Goal: Task Accomplishment & Management: Complete application form

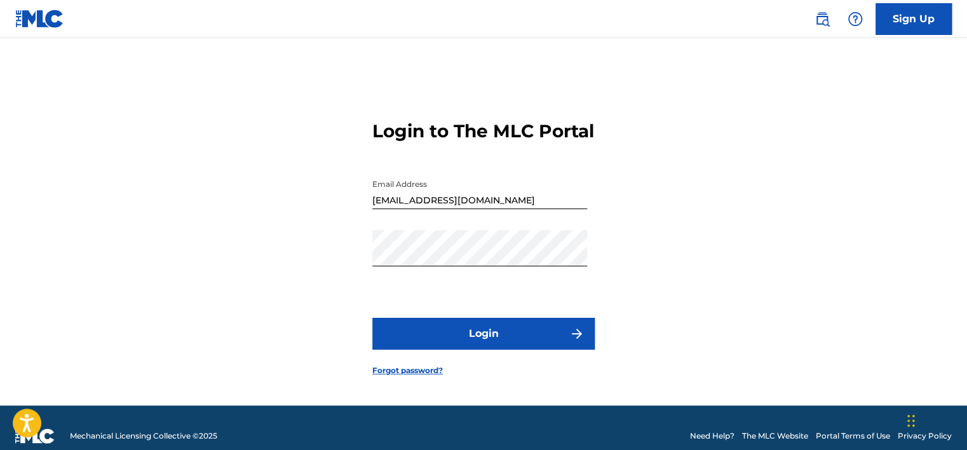
click at [493, 350] on button "Login" at bounding box center [483, 334] width 222 height 32
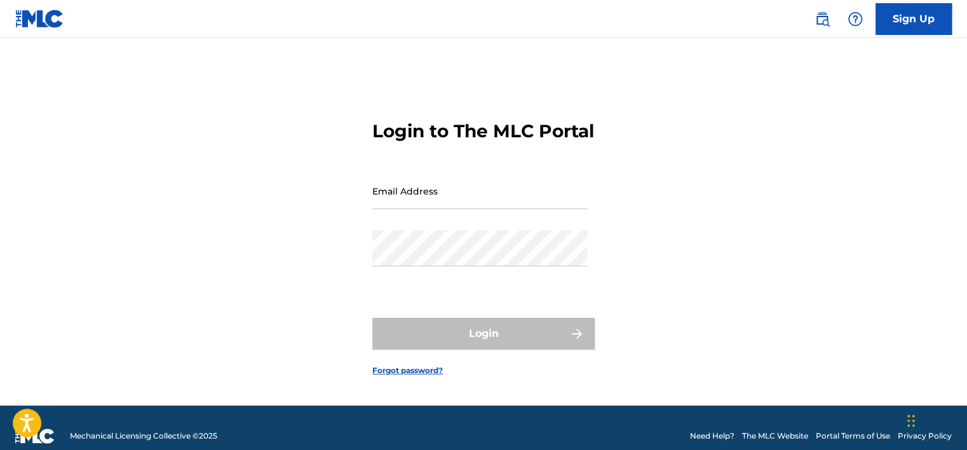
type input "alexbrowncaramel44@gmail.com"
click at [529, 306] on form "Login to The MLC Portal Email Address alexbrowncaramel44@gmail.com Password Log…" at bounding box center [483, 238] width 222 height 336
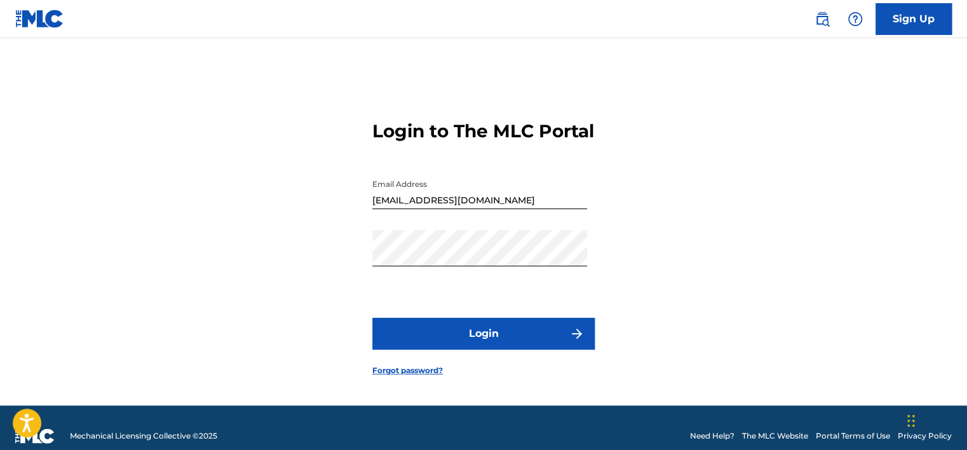
click at [486, 342] on button "Login" at bounding box center [483, 334] width 222 height 32
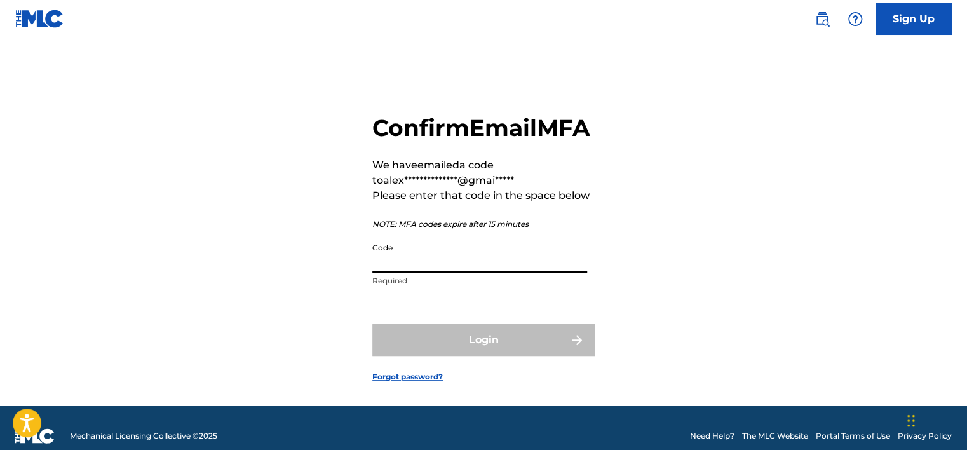
click at [445, 273] on input "Code" at bounding box center [479, 254] width 215 height 36
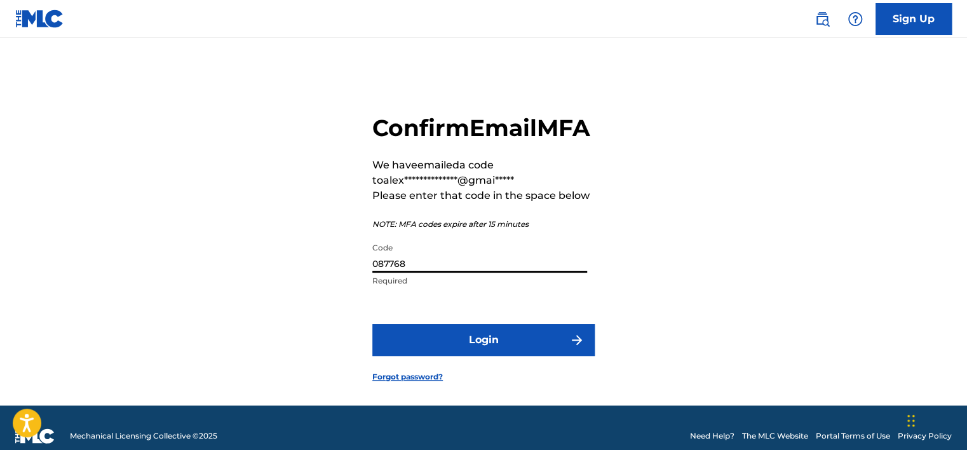
type input "087768"
click at [466, 355] on button "Login" at bounding box center [483, 340] width 222 height 32
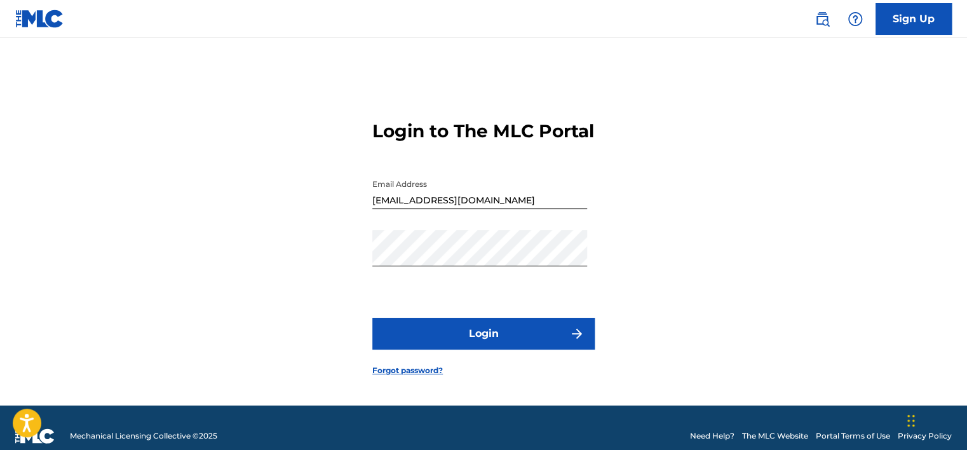
click at [507, 350] on button "Login" at bounding box center [483, 334] width 222 height 32
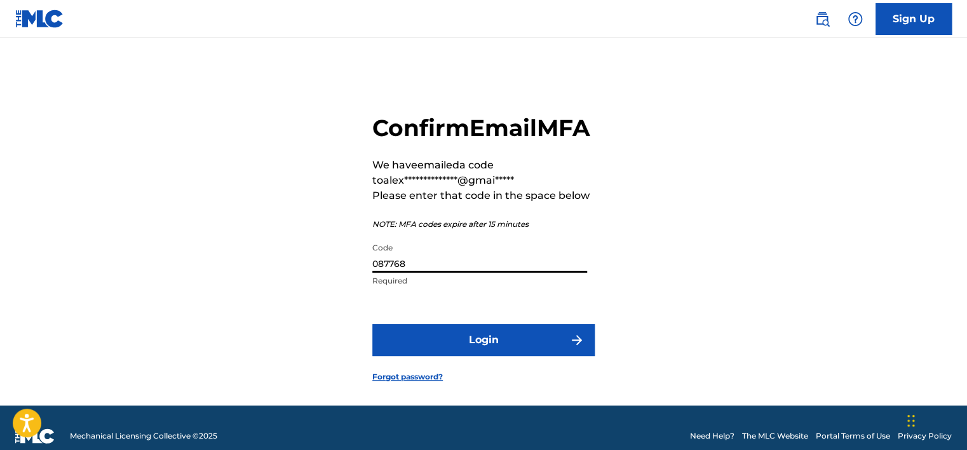
click at [420, 273] on input "087768" at bounding box center [479, 254] width 215 height 36
click at [477, 356] on button "Login" at bounding box center [483, 340] width 222 height 32
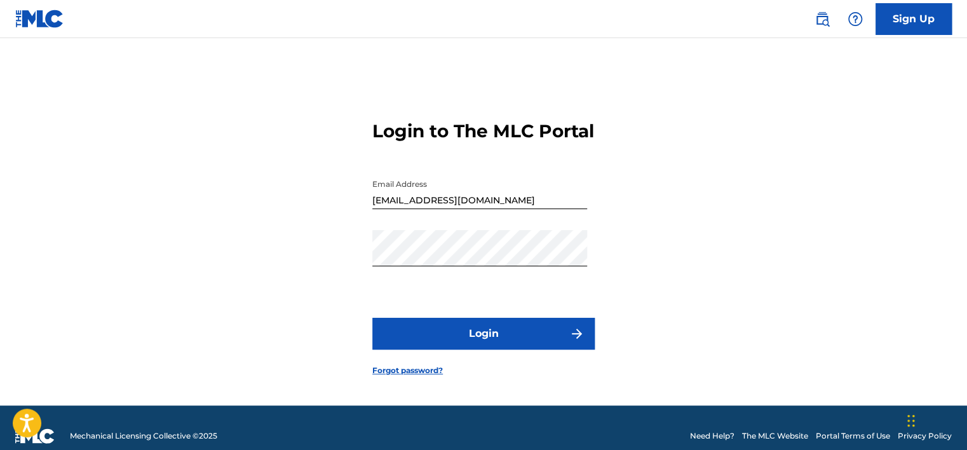
click at [500, 350] on button "Login" at bounding box center [483, 334] width 222 height 32
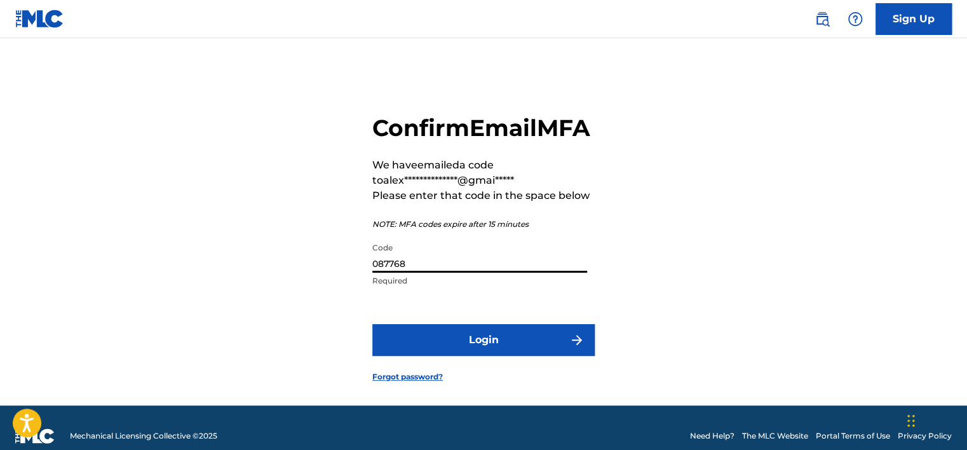
click at [466, 273] on input "087768" at bounding box center [479, 254] width 215 height 36
click at [470, 273] on input "087768" at bounding box center [479, 254] width 215 height 36
type input "529346"
click at [478, 356] on button "Login" at bounding box center [483, 340] width 222 height 32
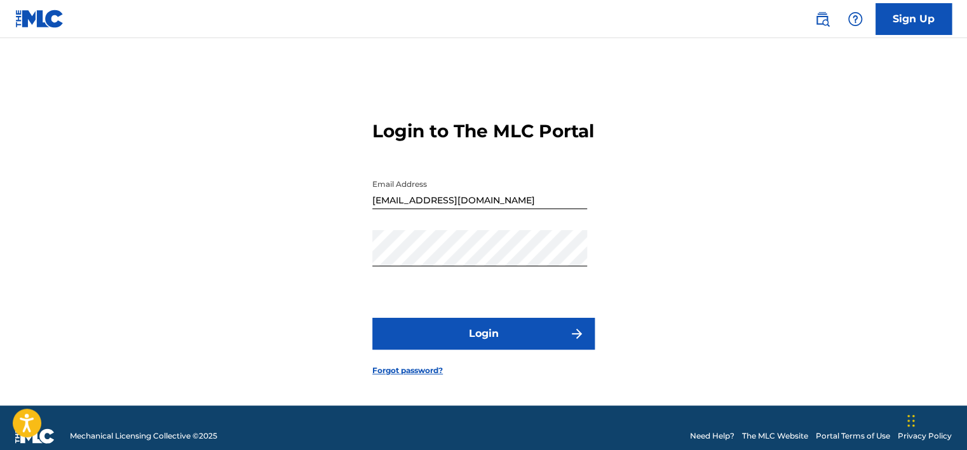
click at [514, 350] on button "Login" at bounding box center [483, 334] width 222 height 32
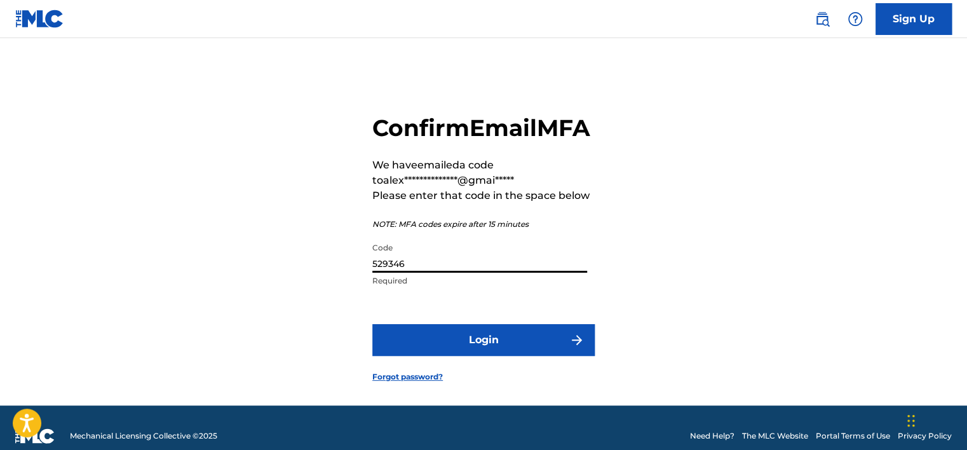
drag, startPoint x: 417, startPoint y: 287, endPoint x: 374, endPoint y: 290, distance: 43.3
click at [374, 273] on input "529346" at bounding box center [479, 254] width 215 height 36
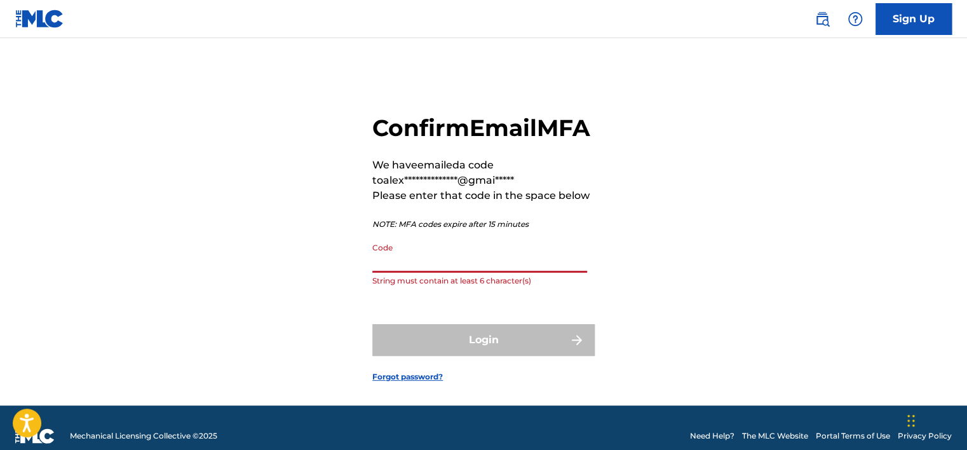
click at [404, 273] on input "Code" at bounding box center [479, 254] width 215 height 36
click at [285, 290] on div "**********" at bounding box center [484, 238] width 890 height 336
click at [376, 273] on input "Code" at bounding box center [479, 254] width 215 height 36
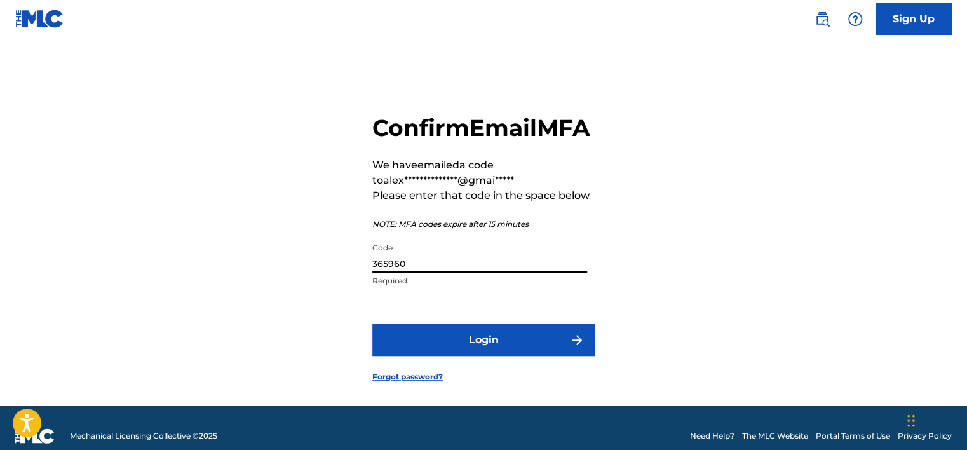
type input "365960"
click at [515, 356] on button "Login" at bounding box center [483, 340] width 222 height 32
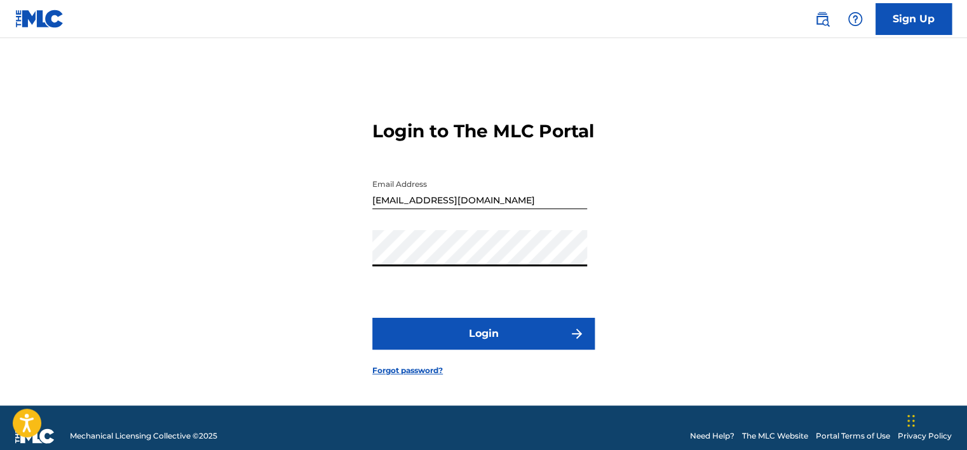
click at [632, 249] on div "Login to The MLC Portal Email Address alexbrowncaramel44@gmail.com Password Log…" at bounding box center [484, 238] width 890 height 336
click at [503, 343] on button "Login" at bounding box center [483, 334] width 222 height 32
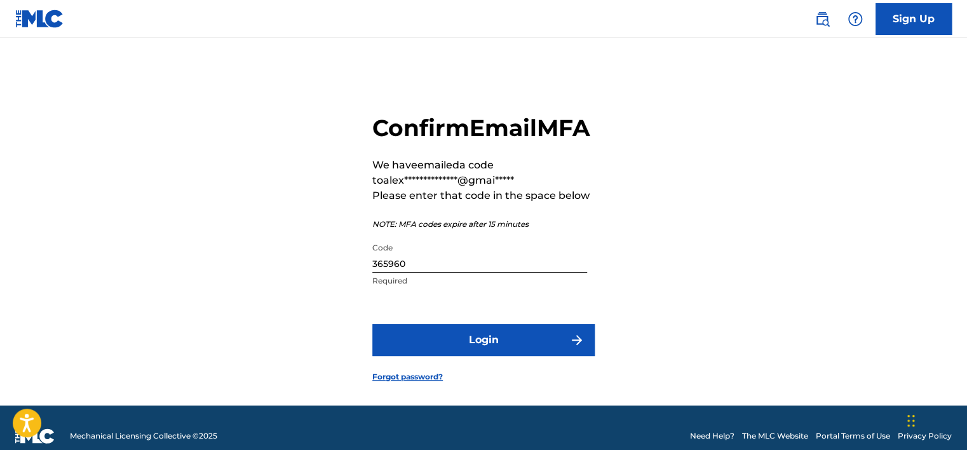
click at [406, 273] on input "365960" at bounding box center [479, 254] width 215 height 36
type input "485742"
click at [399, 356] on button "Login" at bounding box center [483, 340] width 222 height 32
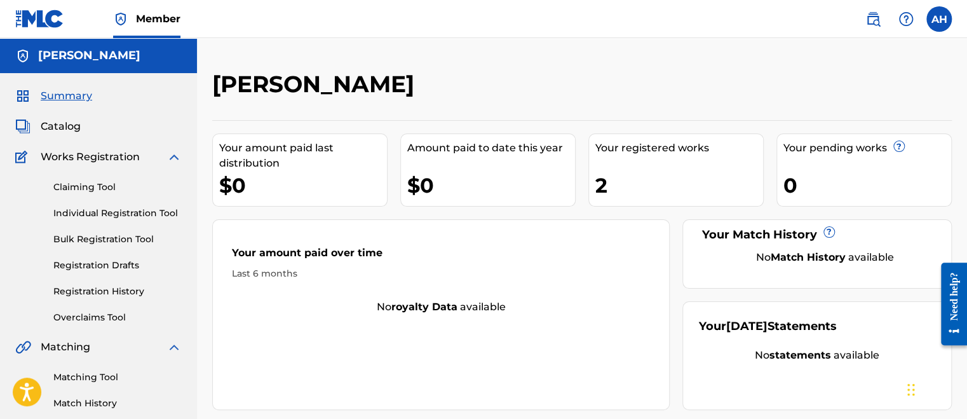
click at [101, 293] on link "Registration History" at bounding box center [117, 291] width 128 height 13
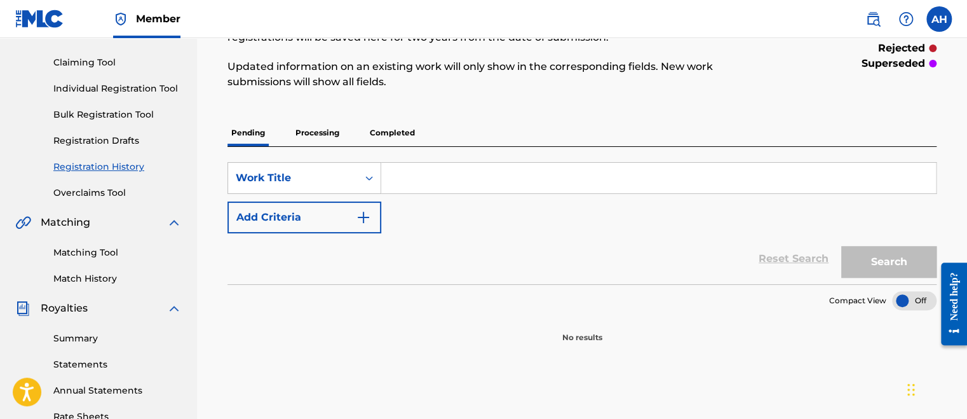
scroll to position [127, 0]
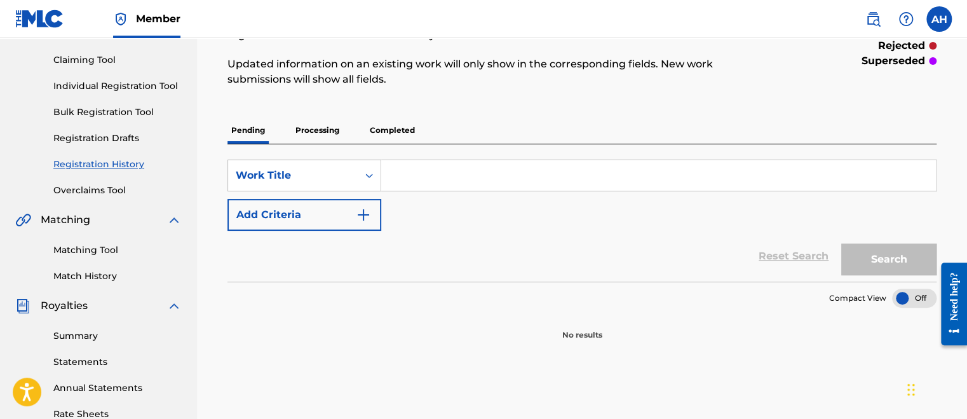
click at [327, 132] on p "Processing" at bounding box center [317, 130] width 51 height 27
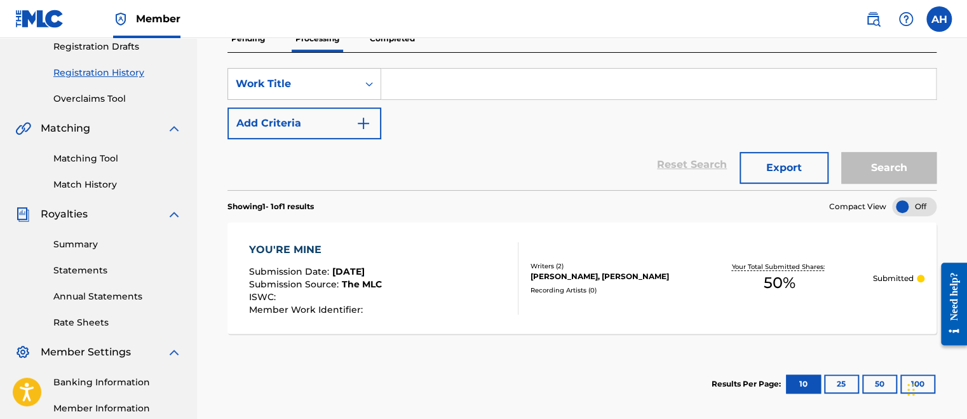
scroll to position [191, 0]
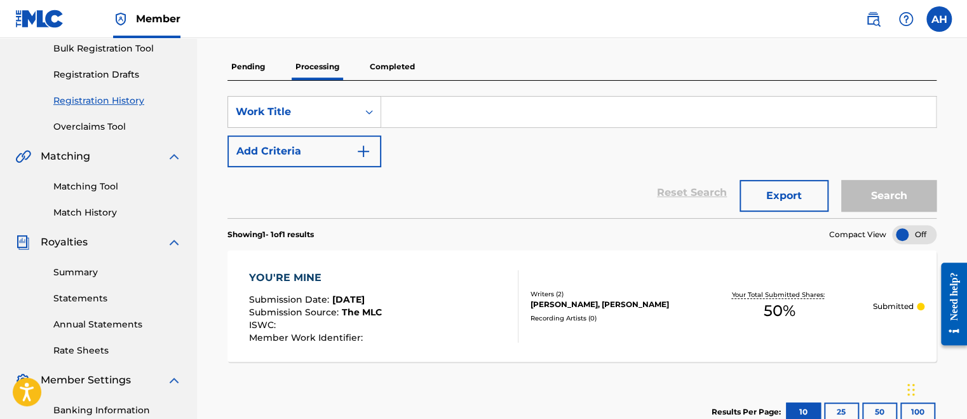
click at [397, 70] on p "Completed" at bounding box center [392, 66] width 53 height 27
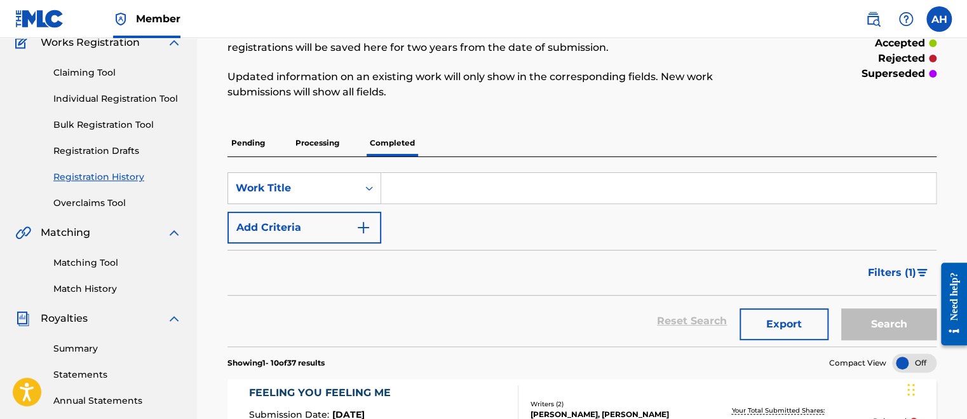
scroll to position [127, 0]
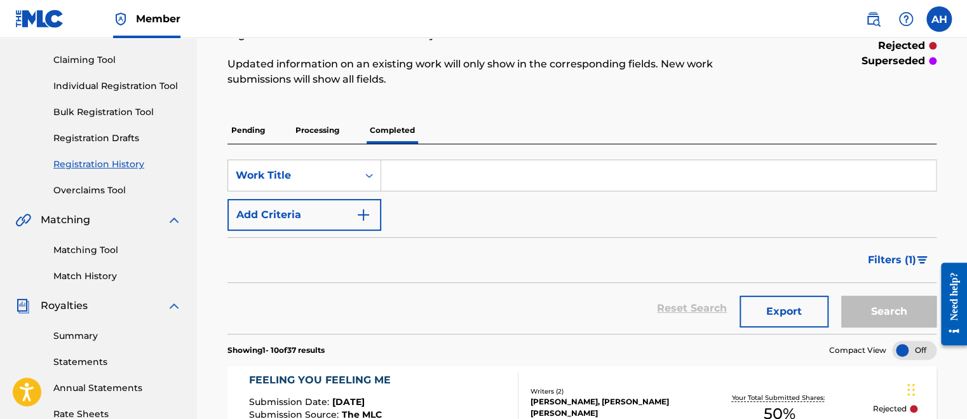
click at [106, 137] on link "Registration Drafts" at bounding box center [117, 138] width 128 height 13
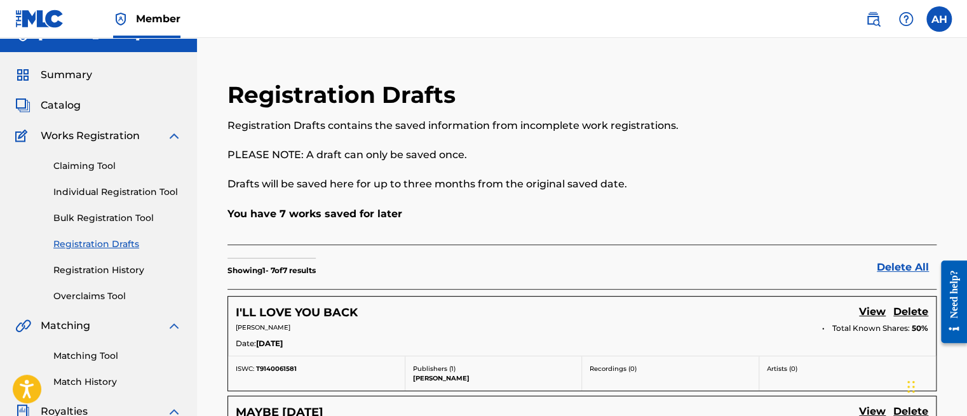
scroll to position [15, 0]
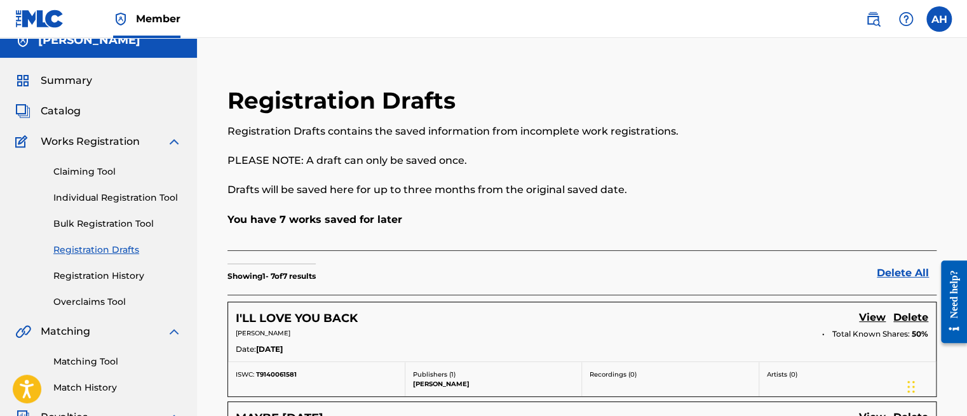
drag, startPoint x: 148, startPoint y: 196, endPoint x: 189, endPoint y: 197, distance: 40.7
click at [148, 196] on link "Individual Registration Tool" at bounding box center [117, 197] width 128 height 13
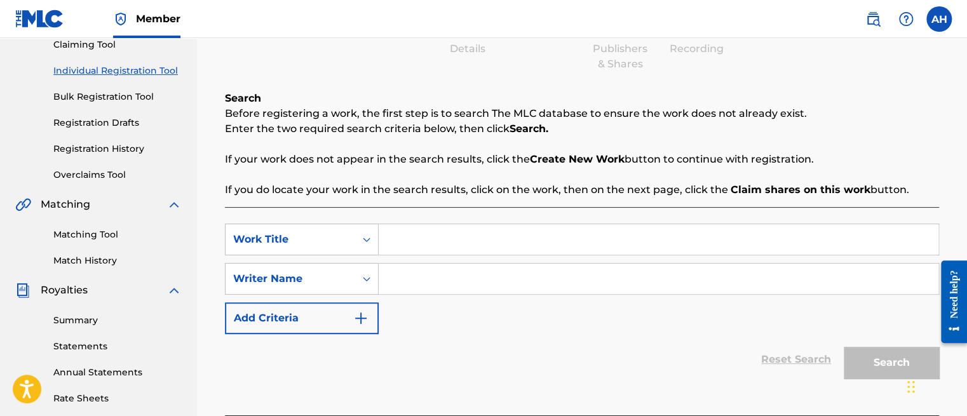
scroll to position [191, 0]
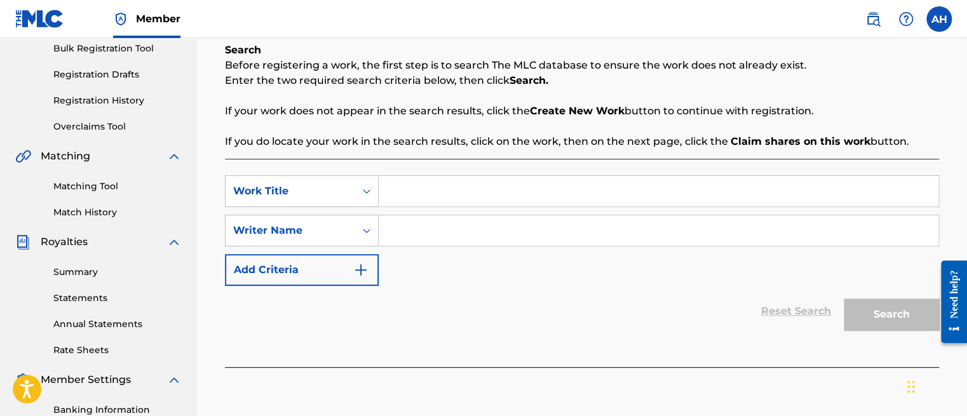
click at [497, 185] on input "Search Form" at bounding box center [659, 191] width 560 height 31
paste input "AGONIZING ECSTASY"
type input "AGONIZING ECSTASY"
click at [430, 228] on input "Search Form" at bounding box center [659, 230] width 560 height 31
type input "Alex Brown"
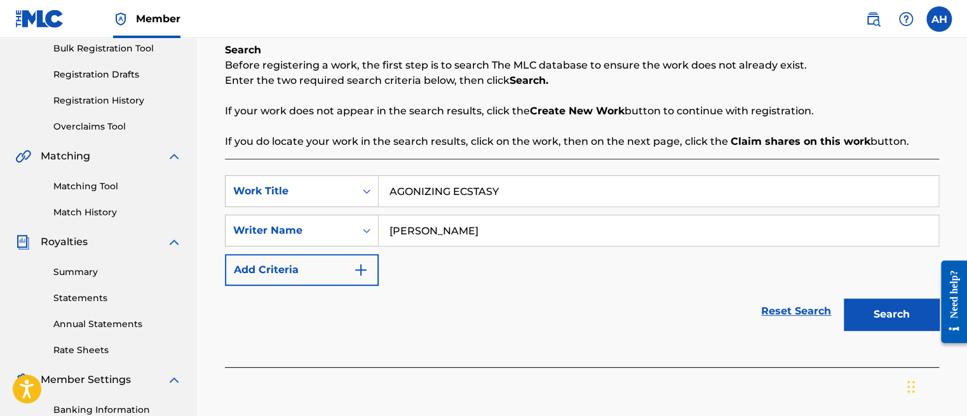
click at [536, 274] on div "SearchWithCriteria7c03e7ab-c4b7-4140-a523-b10c6ff7b879 Work Title AGONIZING ECS…" at bounding box center [582, 230] width 714 height 111
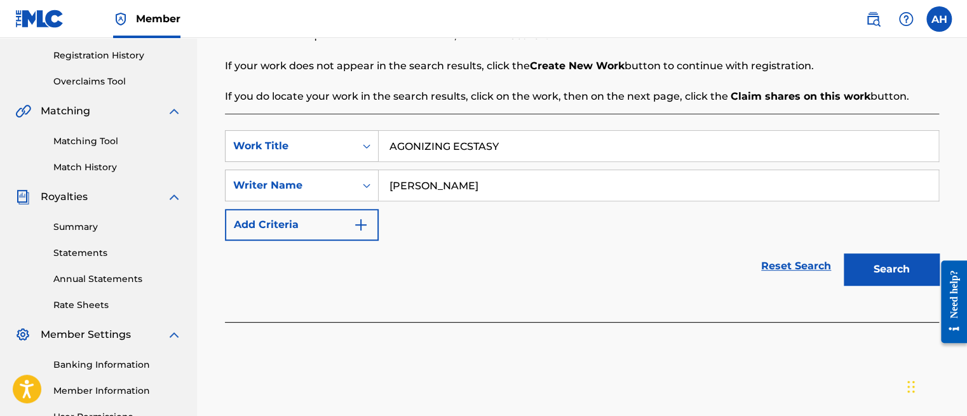
scroll to position [254, 0]
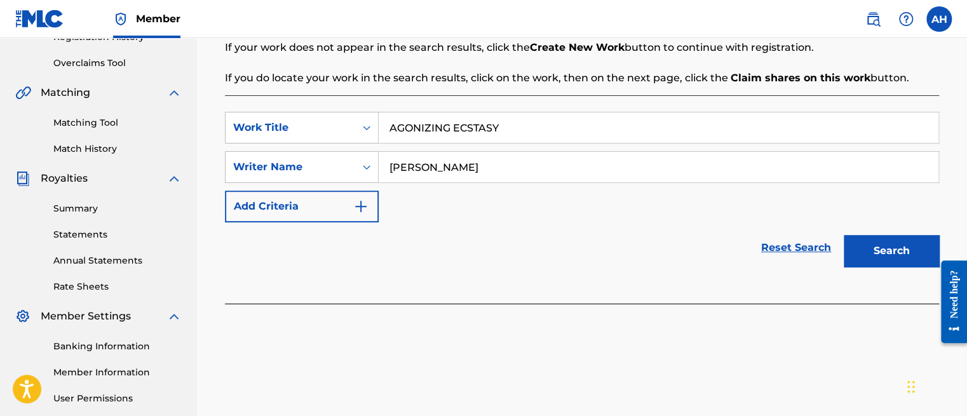
click at [893, 249] on button "Search" at bounding box center [891, 251] width 95 height 32
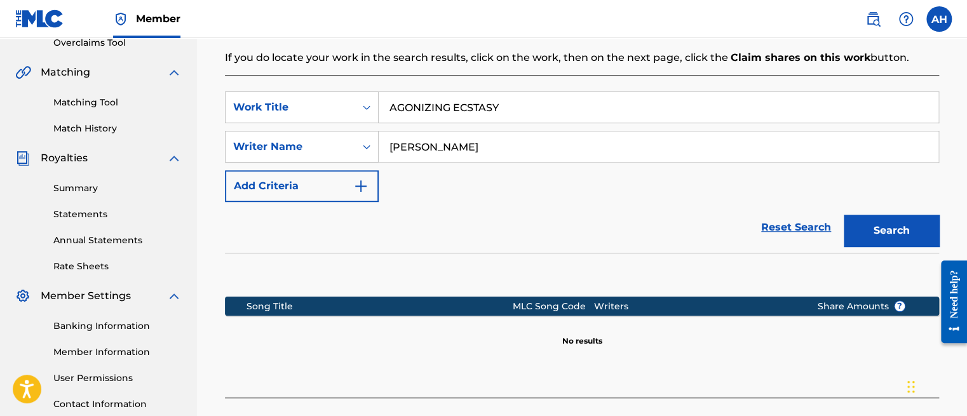
scroll to position [191, 0]
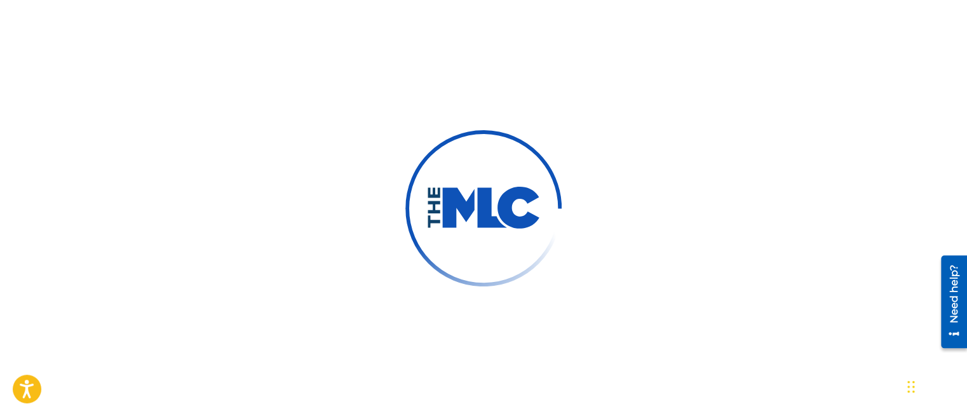
drag, startPoint x: 713, startPoint y: 132, endPoint x: 711, endPoint y: 139, distance: 7.2
click at [712, 135] on div at bounding box center [483, 208] width 967 height 416
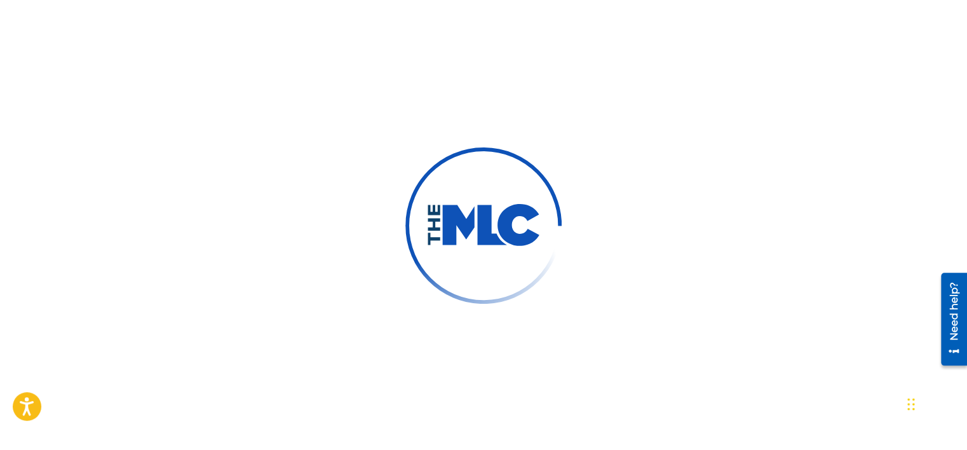
scroll to position [64, 0]
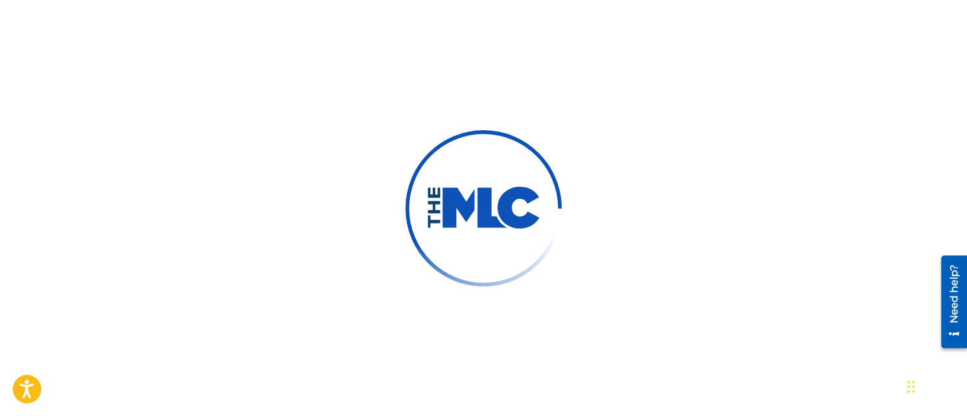
click at [841, 111] on div at bounding box center [483, 208] width 967 height 416
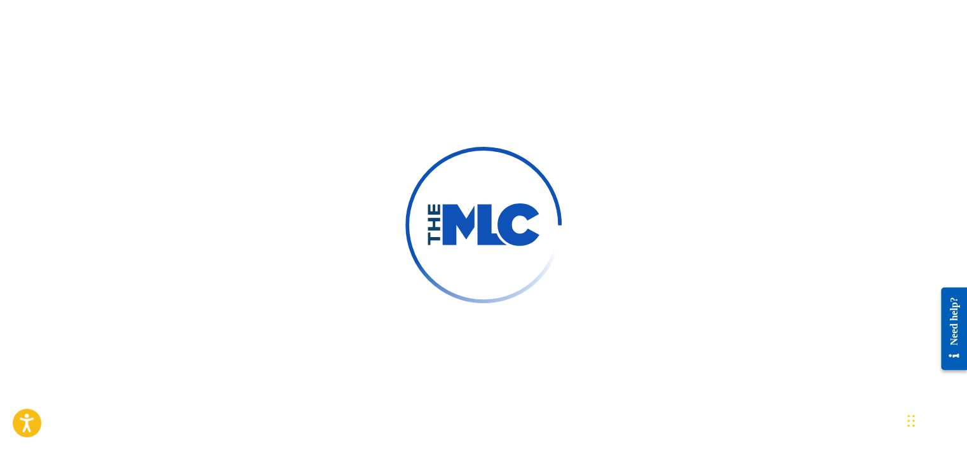
click at [200, 182] on div at bounding box center [483, 225] width 967 height 450
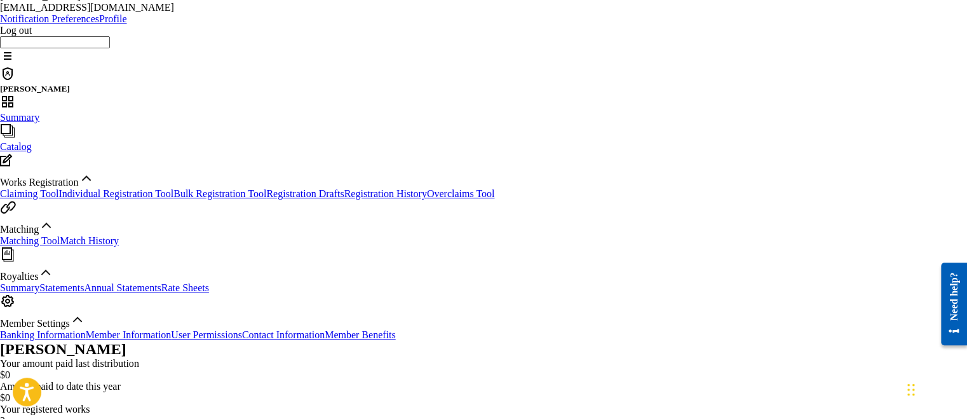
scroll to position [64, 0]
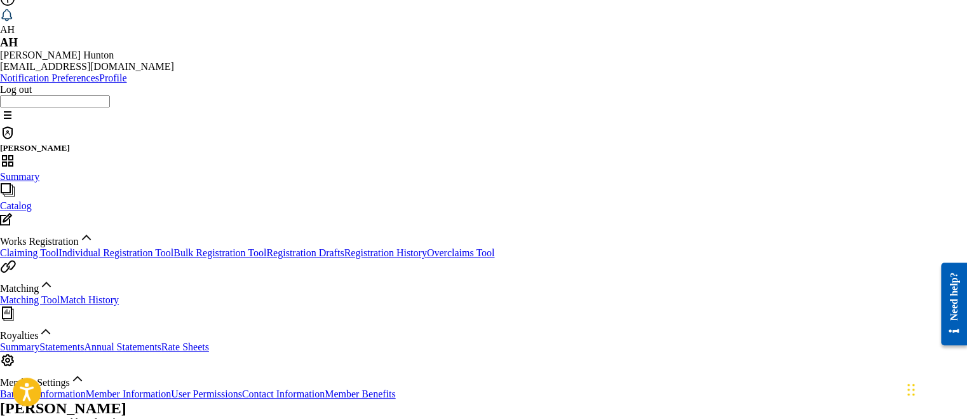
click at [266, 247] on link "Registration Drafts" at bounding box center [305, 252] width 78 height 11
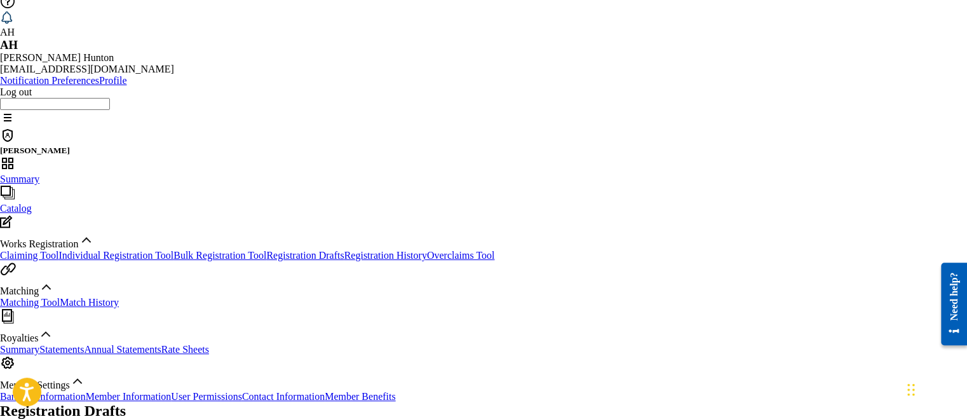
scroll to position [127, 0]
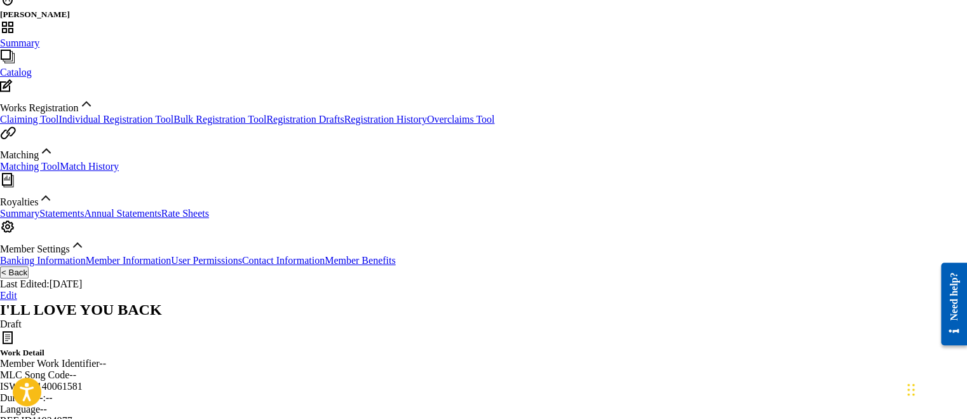
scroll to position [38, 0]
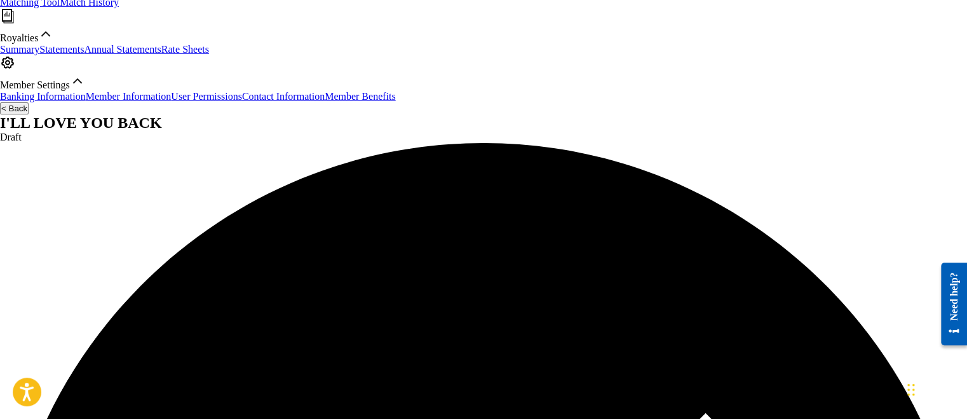
scroll to position [381, 0]
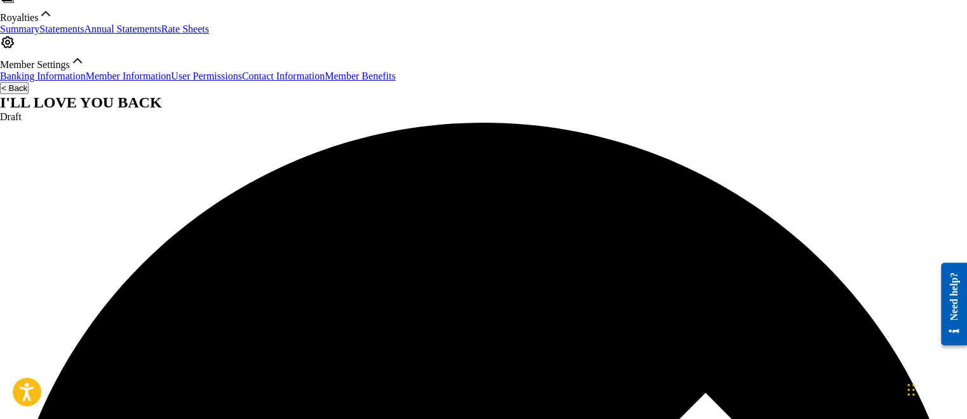
drag, startPoint x: 280, startPoint y: 280, endPoint x: 396, endPoint y: 276, distance: 116.4
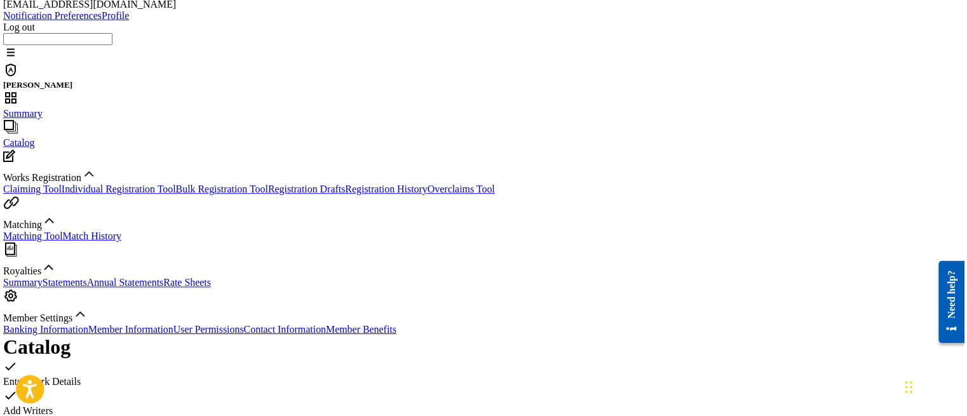
scroll to position [191, 0]
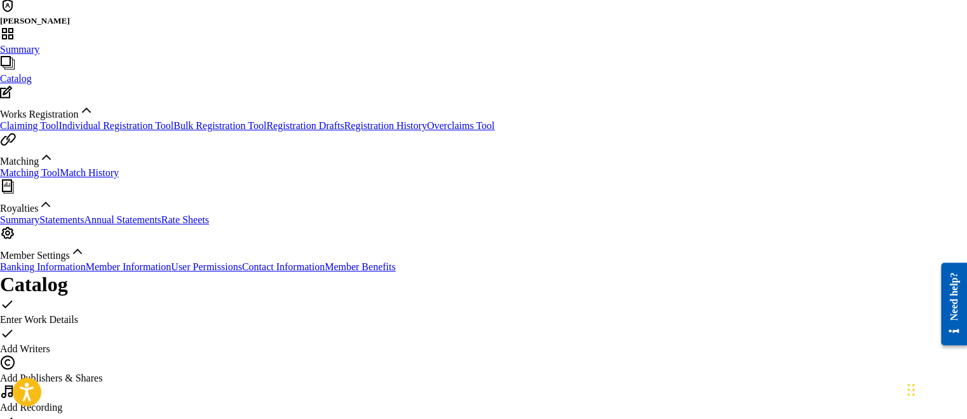
type input "Lil Mama Music"
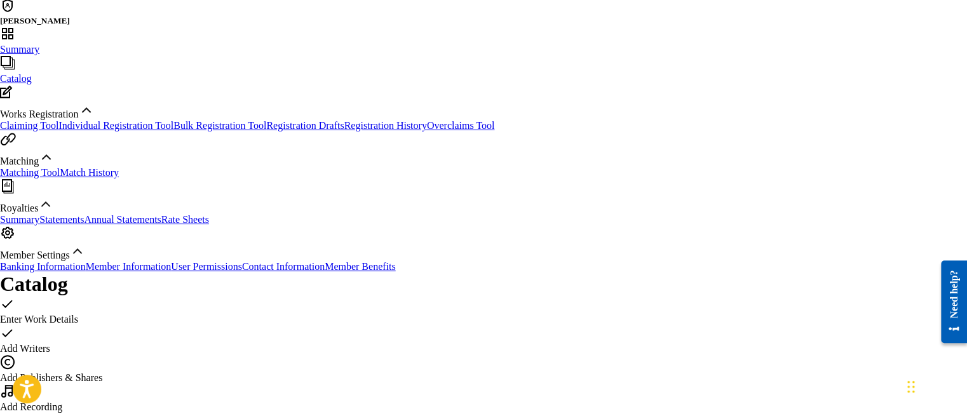
paste input "00228531868"
type input "00228531868"
paste input "LIL MAMA MUSIC PUBLISHING COMPANY"
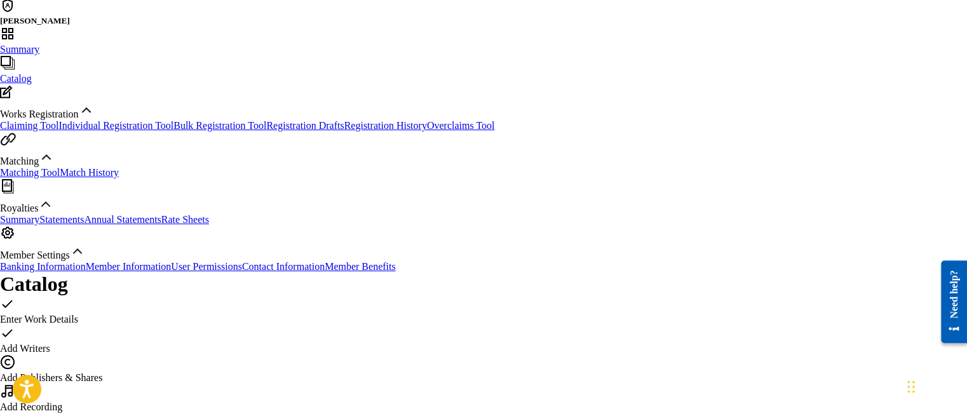
type input "LIL MAMA MUSIC PUBLISHING COMPANY"
radio input "true"
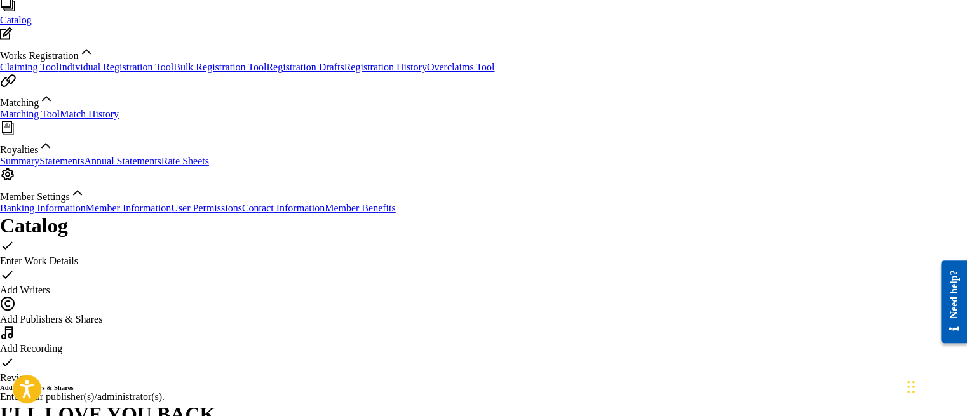
scroll to position [244, 0]
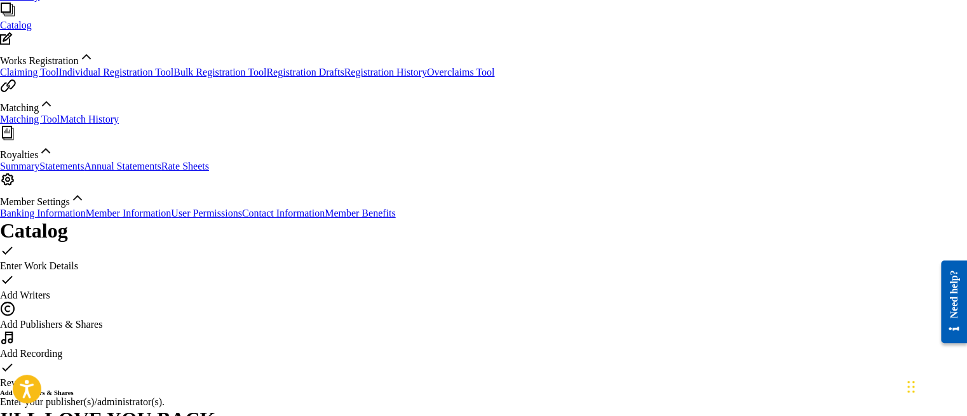
type input "LIL MAMA MUSIC PUBLISHING COMPANY"
type input "00228531868"
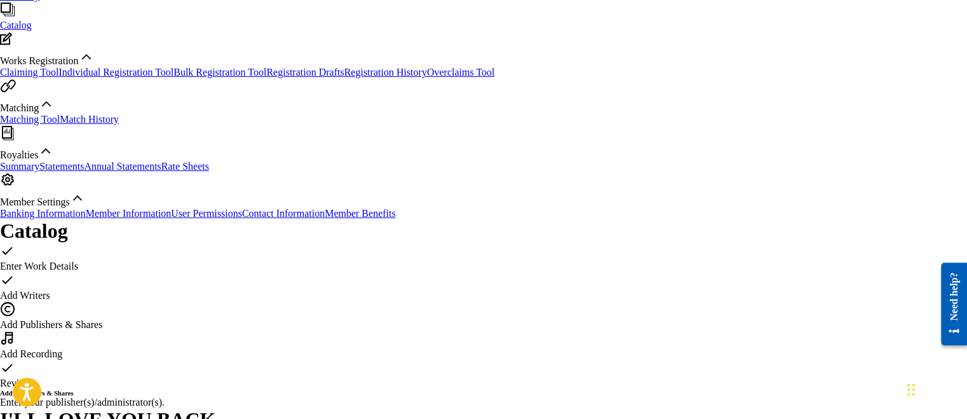
type input "50"
type input "s"
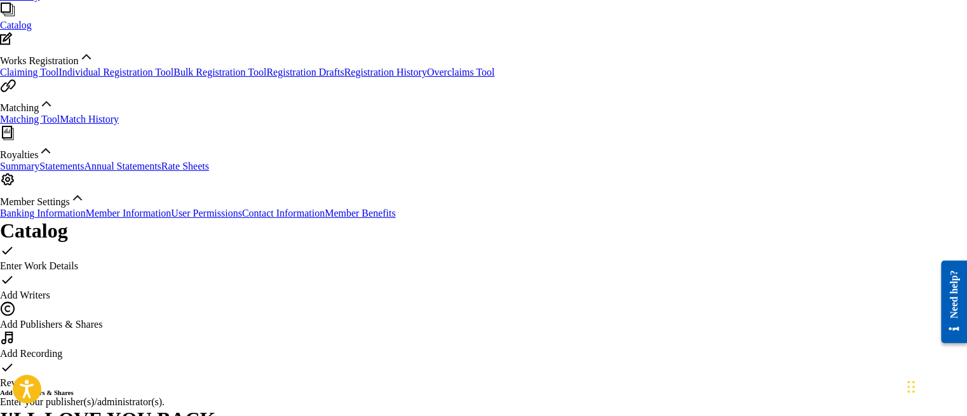
paste input "00353271280"
type input "00353271280"
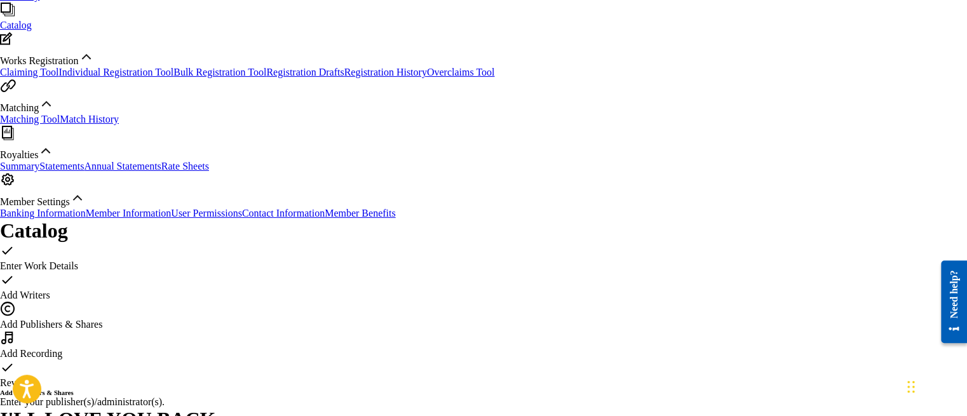
paste input "00353271280"
type input "00353271280"
paste input "SONGS OF UNIVERSAL INC"
type input "SONGS OF UNIVERSAL INC"
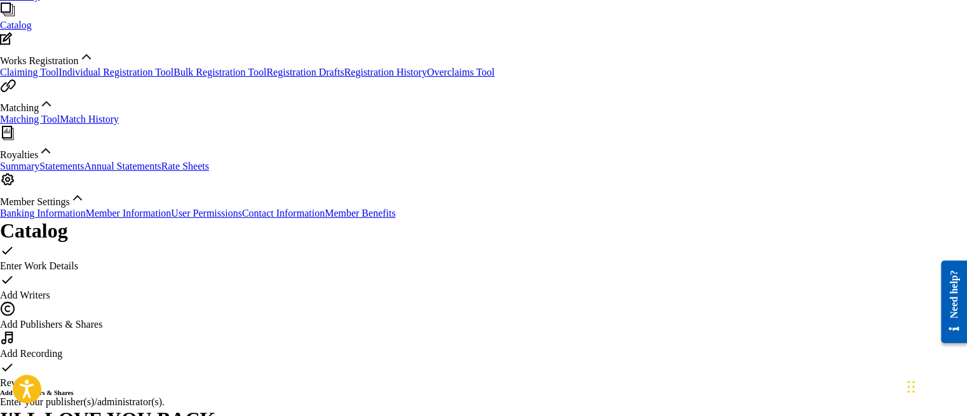
type input "50"
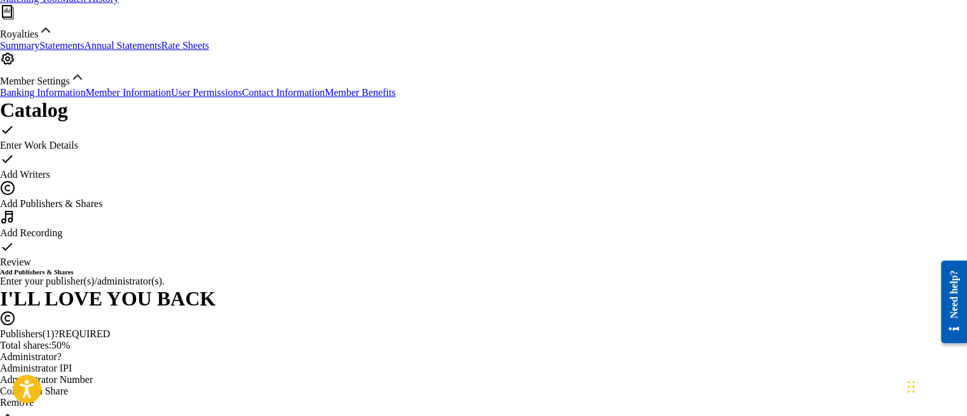
scroll to position [371, 0]
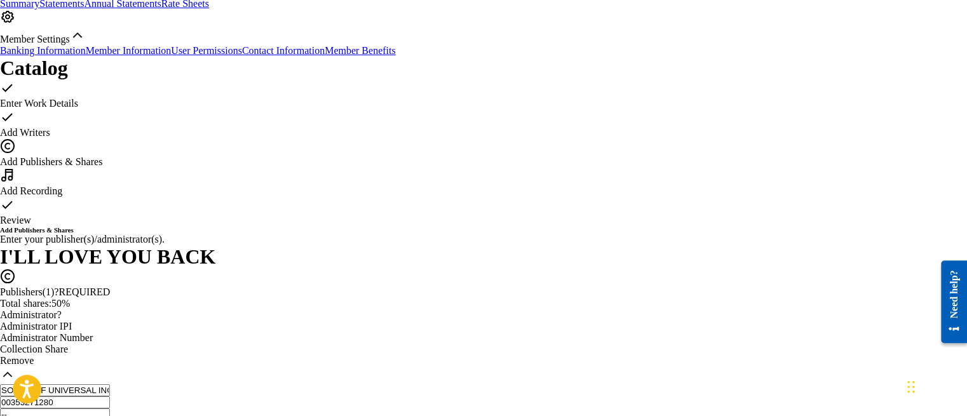
scroll to position [435, 0]
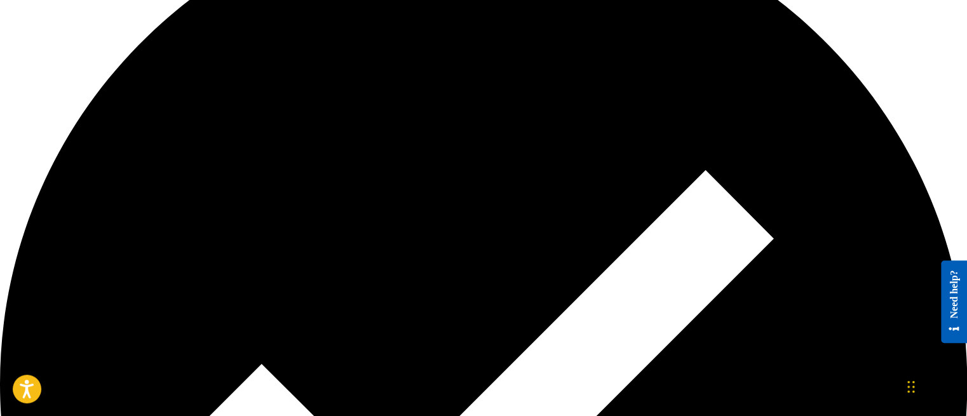
scroll to position [634, 0]
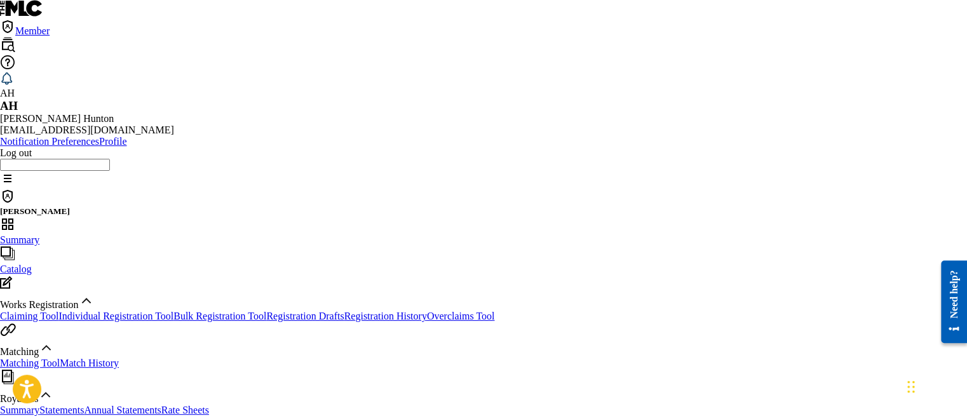
click at [266, 311] on link "Registration Drafts" at bounding box center [305, 316] width 78 height 11
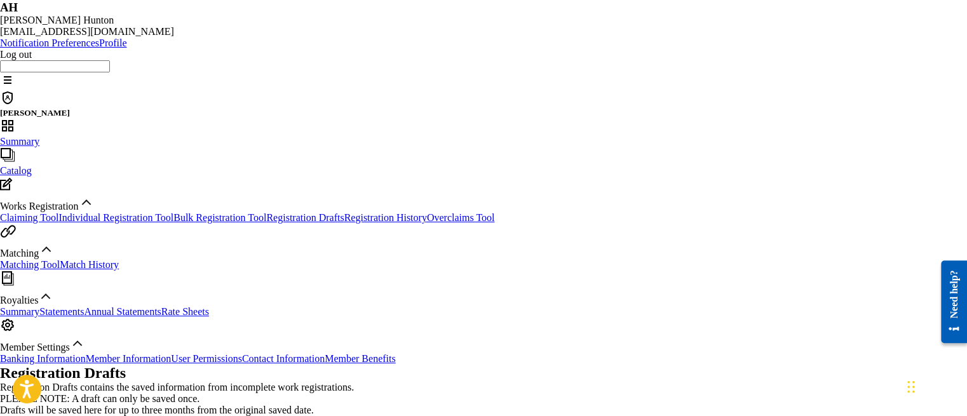
scroll to position [191, 0]
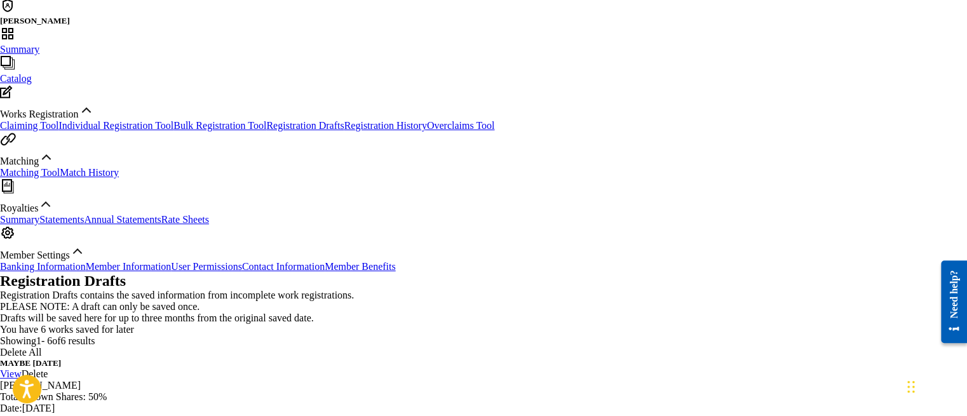
click at [22, 369] on link "View" at bounding box center [11, 374] width 22 height 11
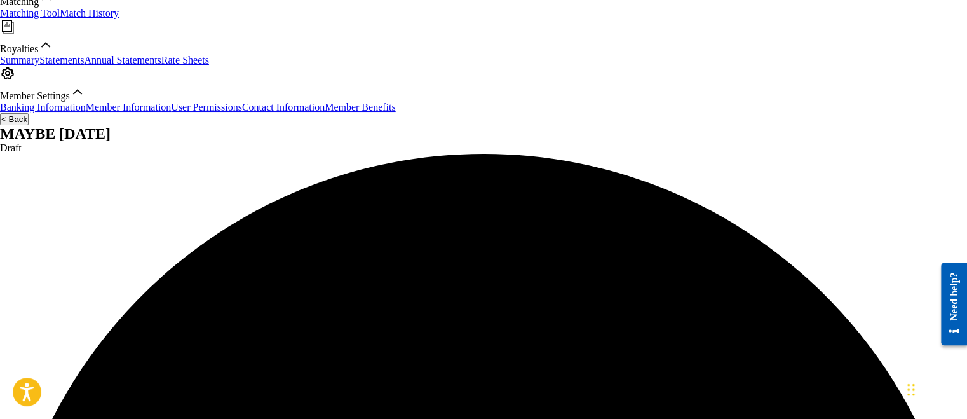
scroll to position [381, 0]
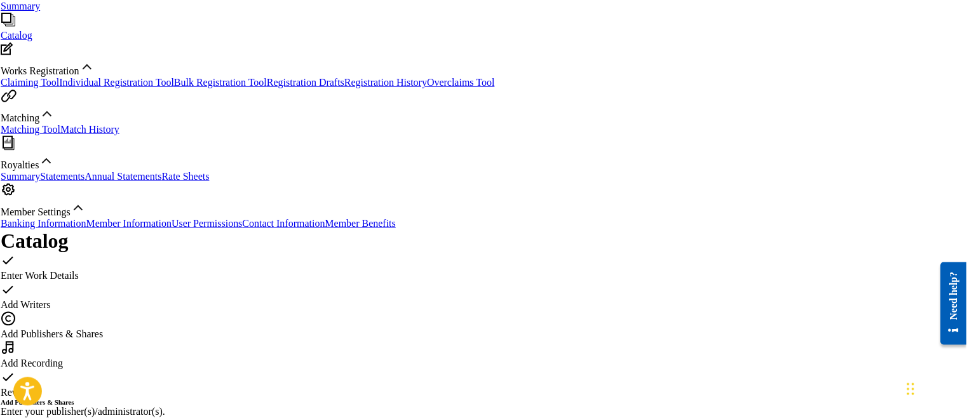
scroll to position [254, 0]
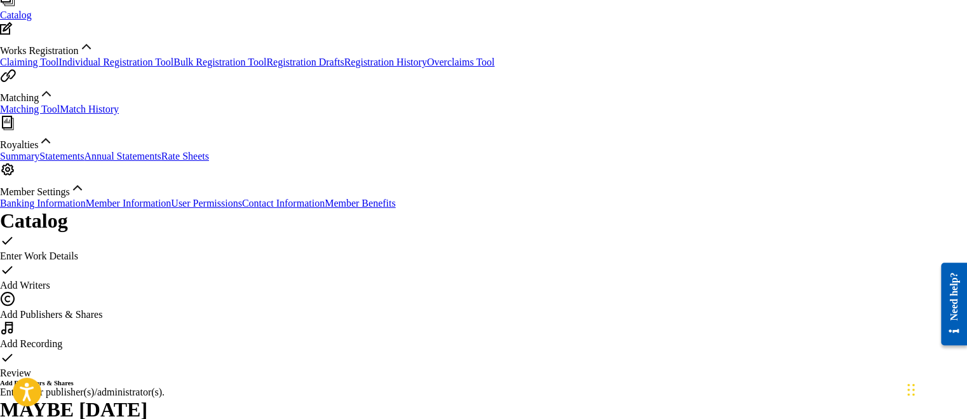
type input "Lil Mama Music"
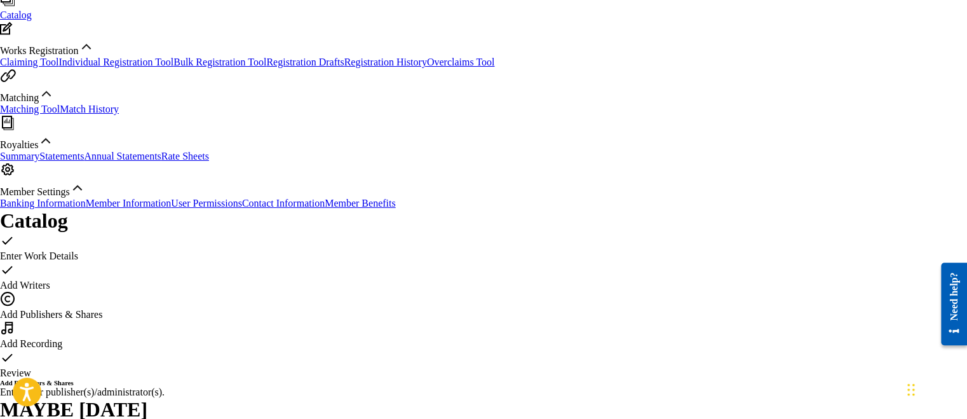
paste input "00228531868"
type input "00228531868"
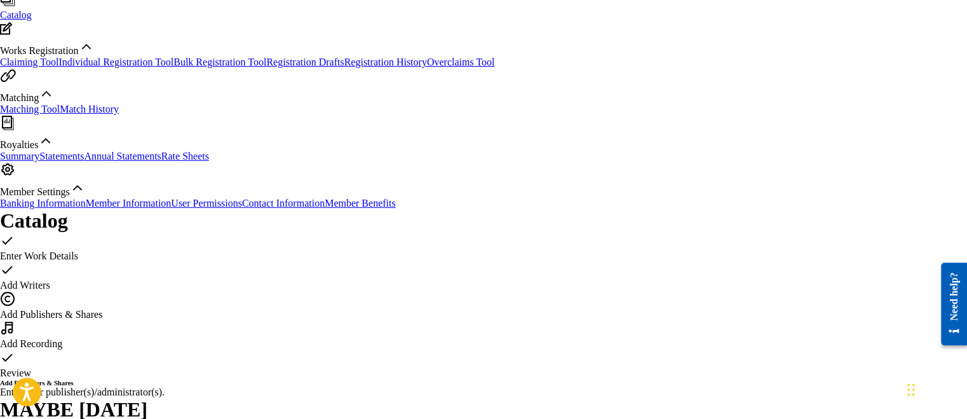
paste input "00228531868"
type input "00228531868"
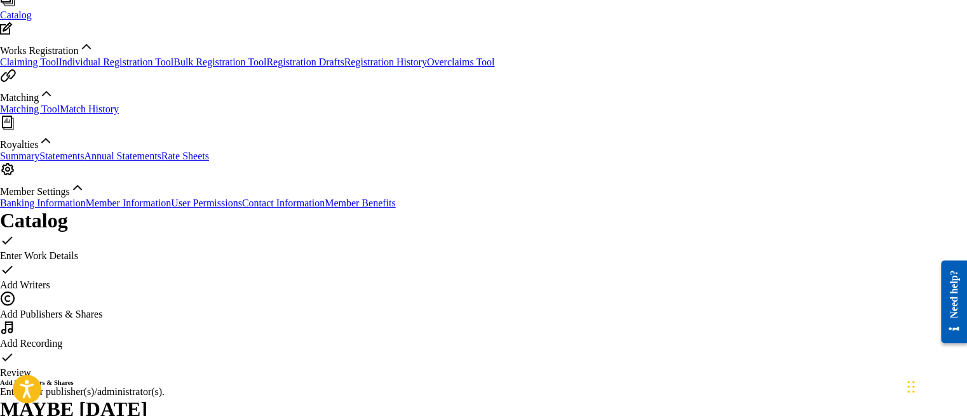
paste input "LIL MAMA MUSIC PUBLISHING COMPANY"
type input "LIL MAMA MUSIC PUBLISHING COMPANY"
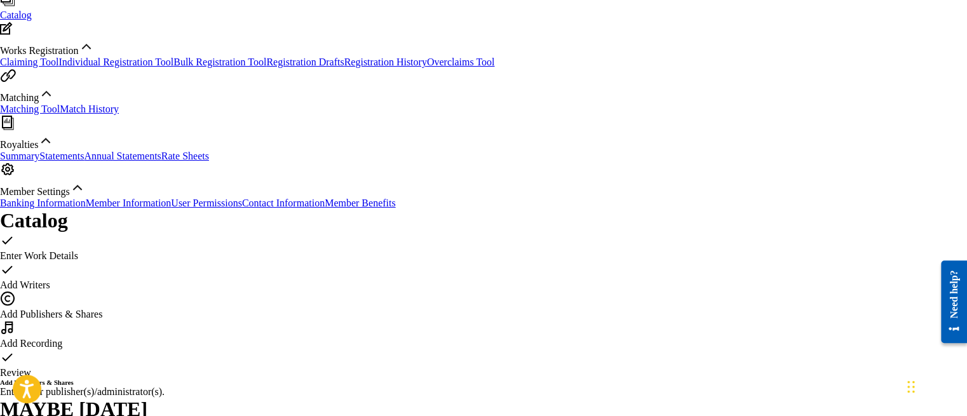
type input "50"
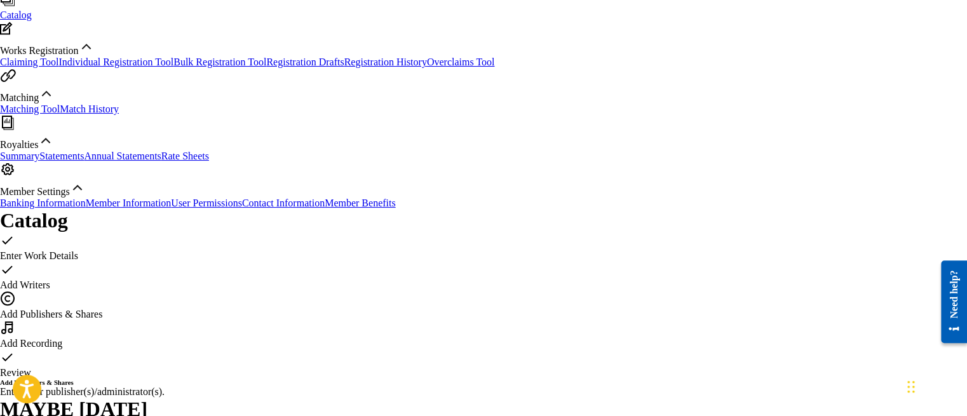
type input "Songs of Universal"
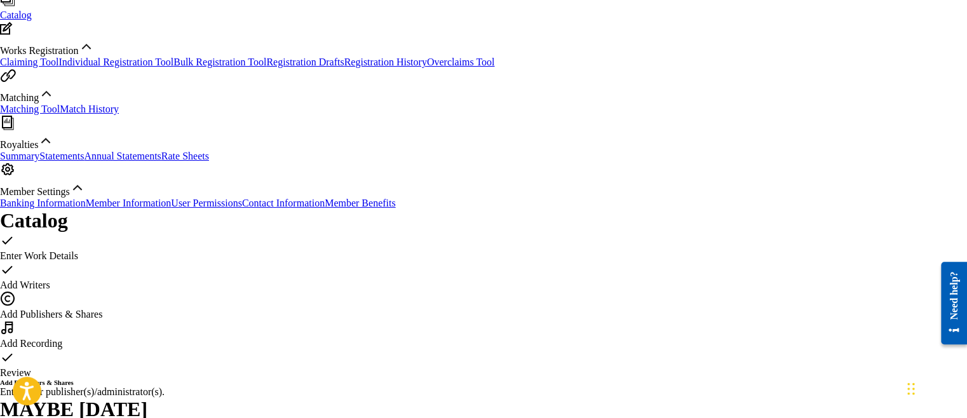
paste input "00353271280"
type input "00353271280"
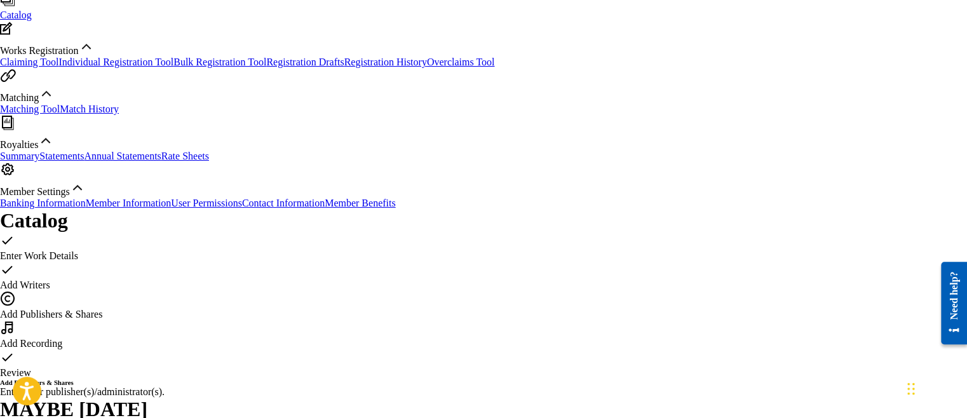
type input "SONGS OF UNIVERSAL INC"
type input "50"
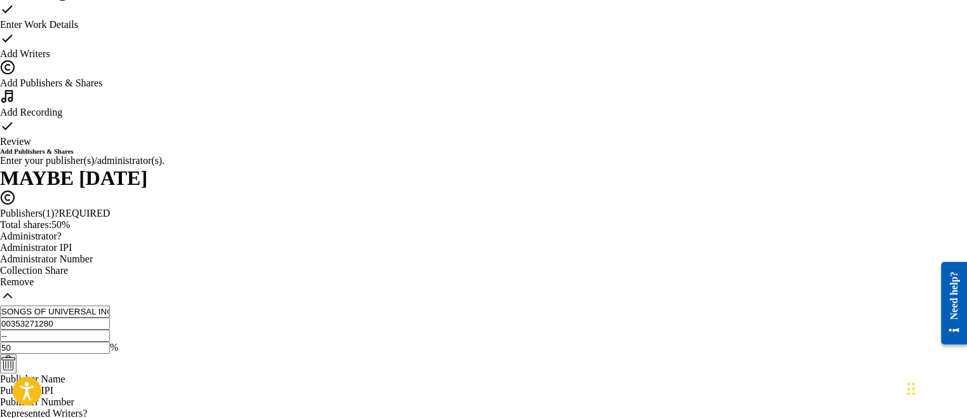
scroll to position [486, 0]
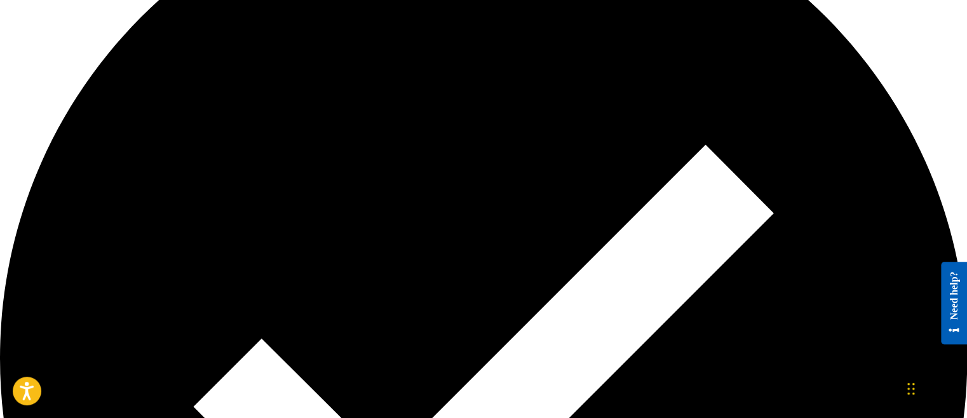
scroll to position [632, 0]
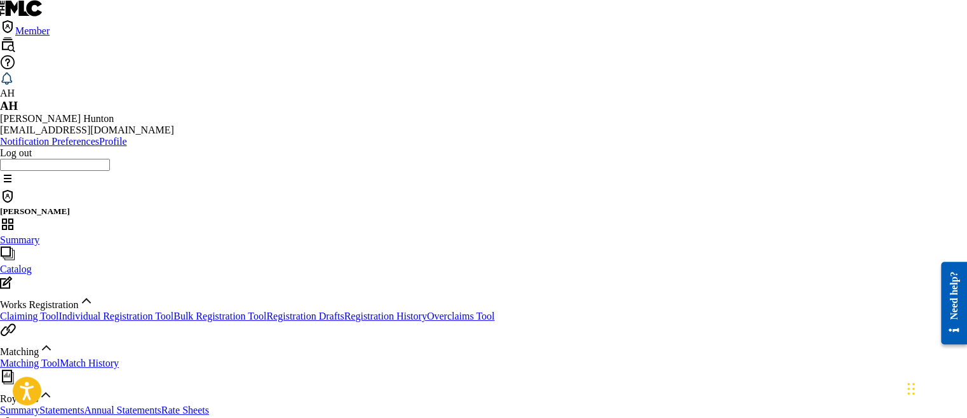
click at [58, 311] on link "Claiming Tool" at bounding box center [29, 316] width 58 height 11
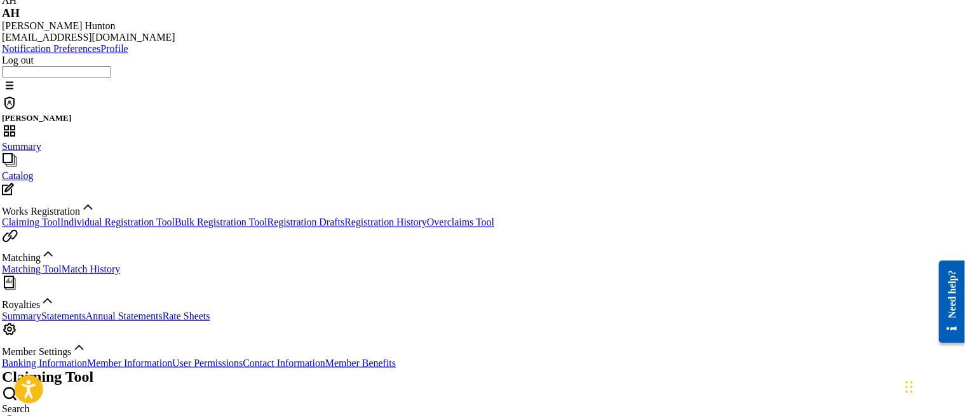
scroll to position [127, 0]
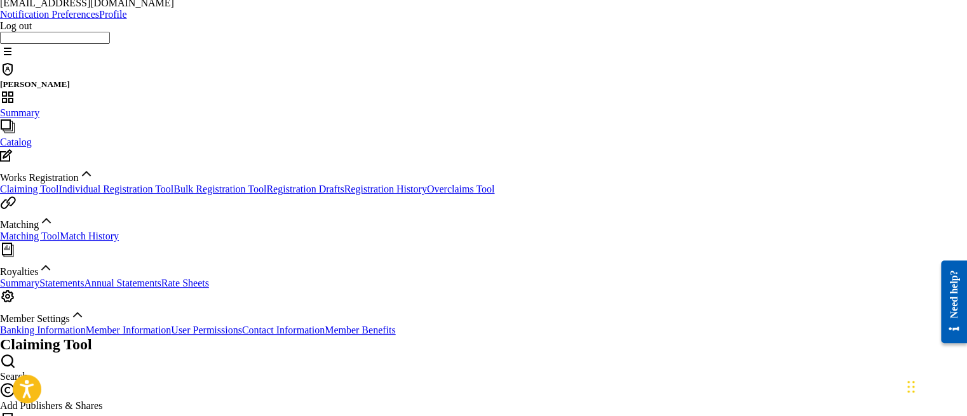
type input "you're mine"
type input "Alex Brown"
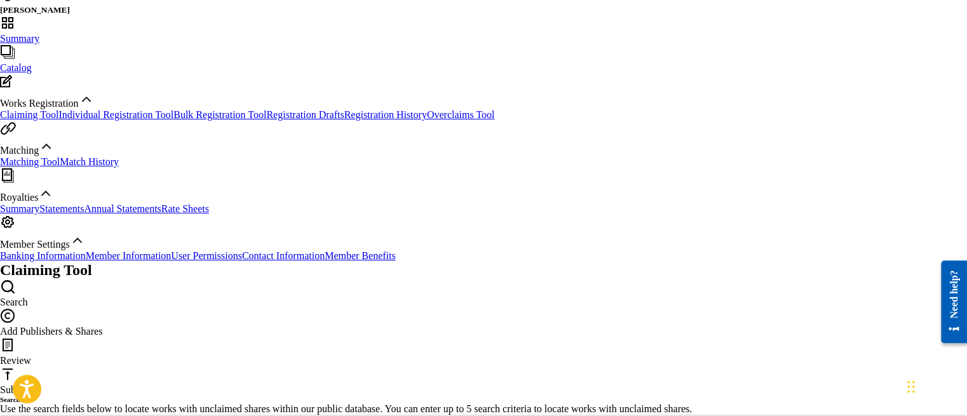
scroll to position [254, 0]
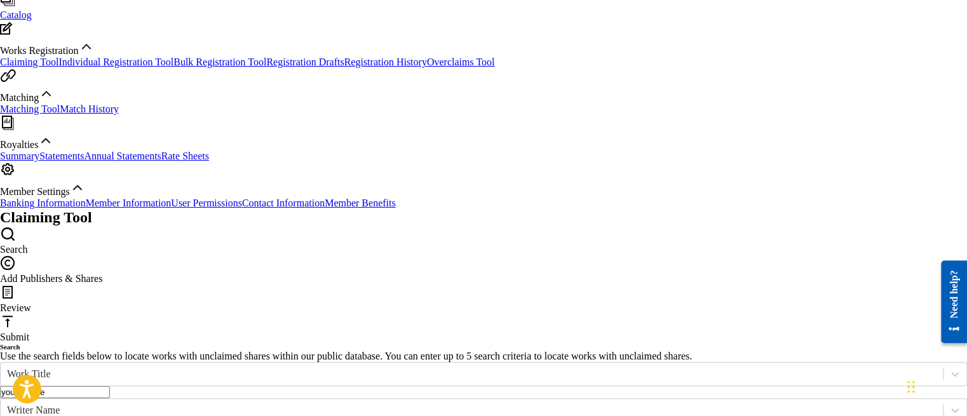
click at [110, 386] on input "you're mine" at bounding box center [55, 392] width 110 height 12
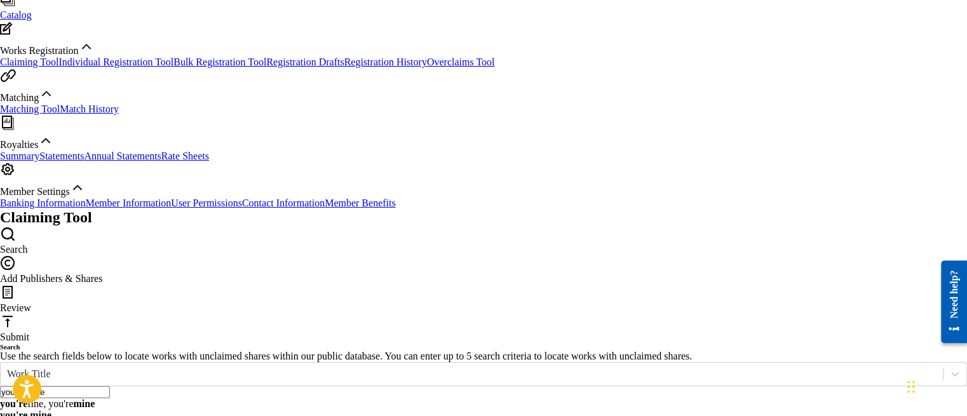
click at [110, 386] on input "you're mine" at bounding box center [55, 392] width 110 height 12
type input "no intermission"
click at [67, 398] on strong "intermission" at bounding box center [39, 403] width 53 height 11
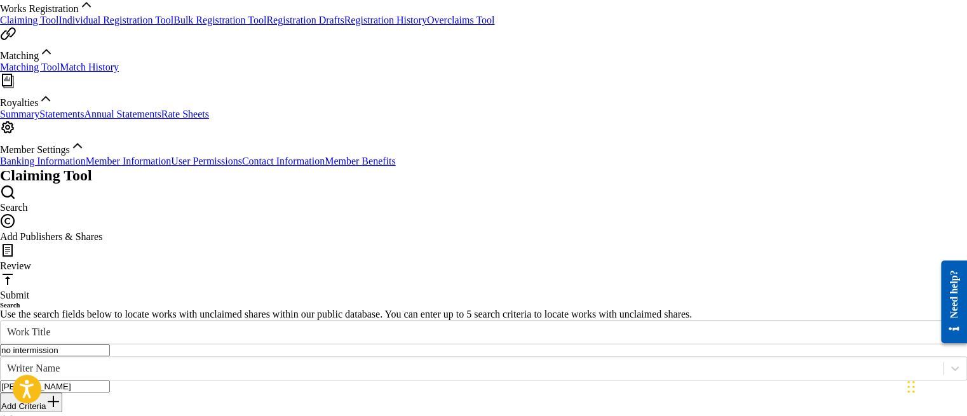
scroll to position [318, 0]
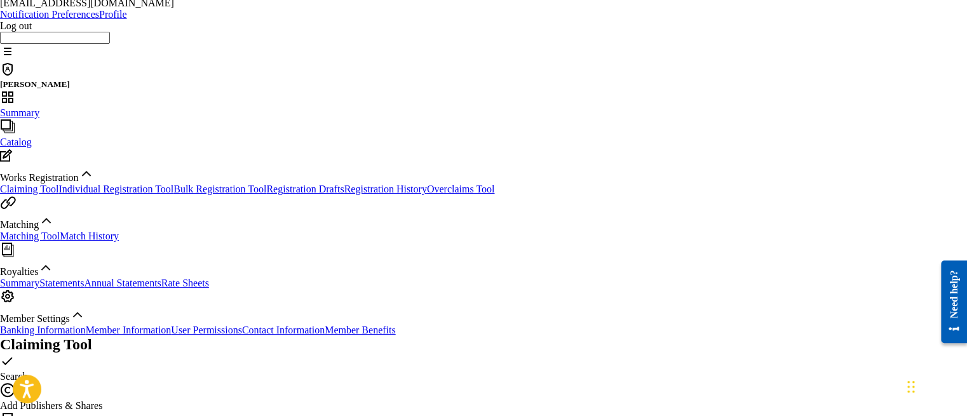
scroll to position [0, 0]
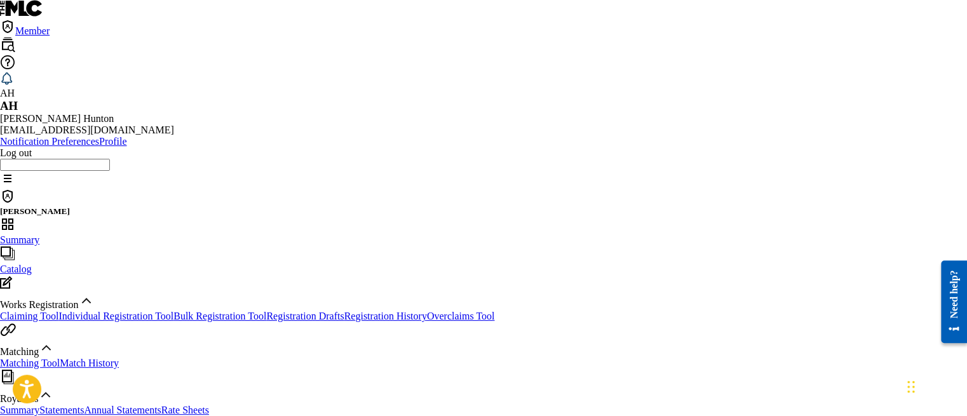
click at [58, 311] on link "Claiming Tool" at bounding box center [29, 316] width 58 height 11
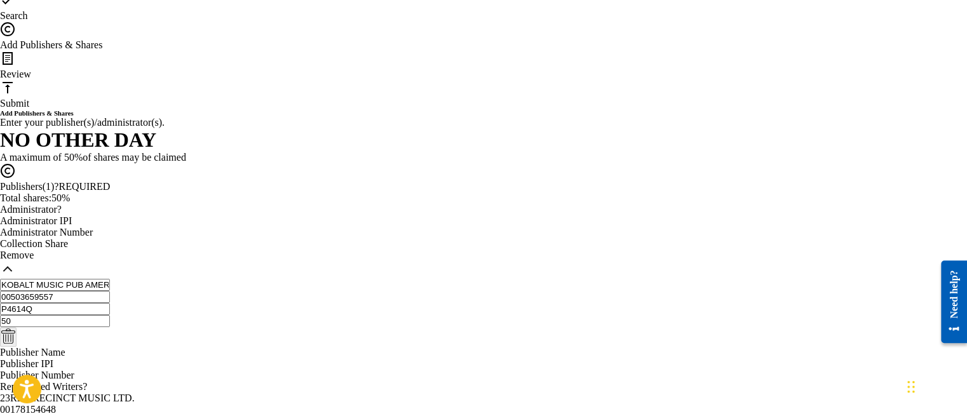
scroll to position [507, 0]
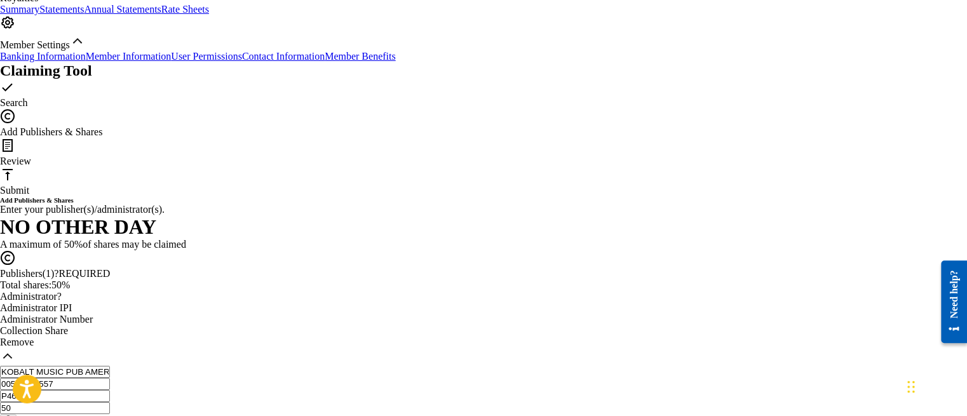
scroll to position [380, 0]
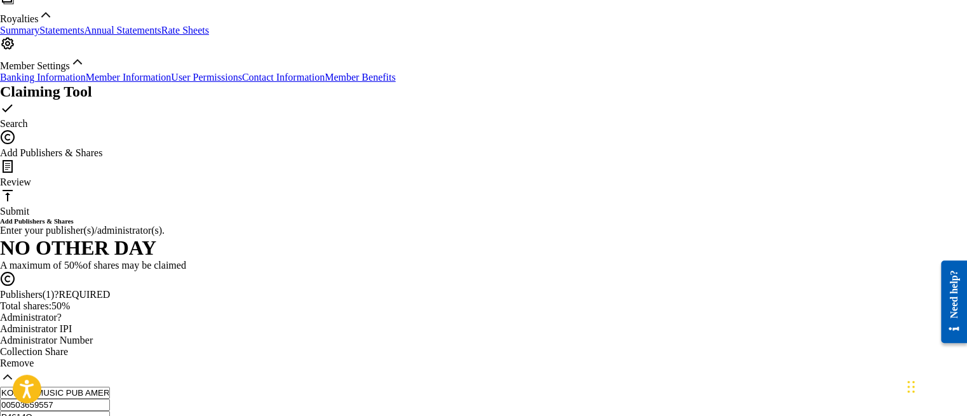
click at [84, 36] on link "Statements" at bounding box center [61, 30] width 44 height 11
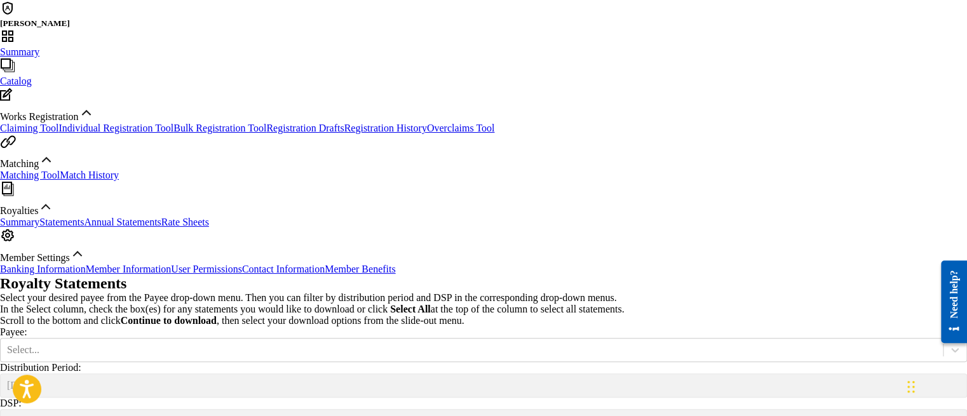
scroll to position [191, 0]
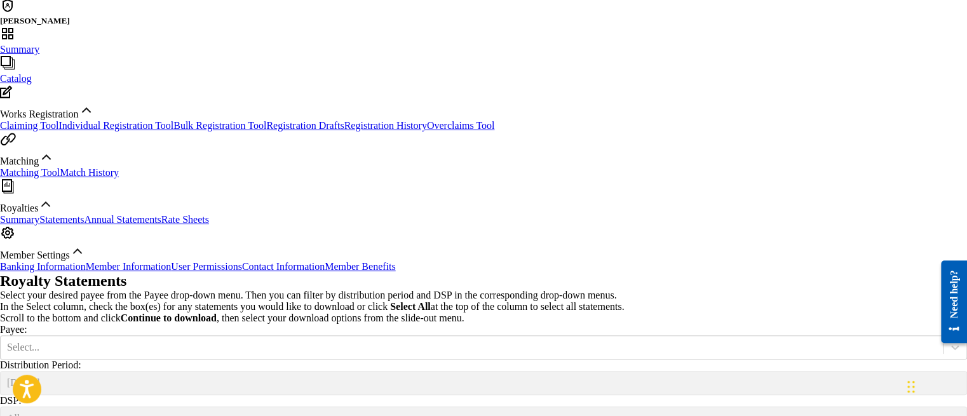
click at [315, 371] on div "[DATE]" at bounding box center [483, 383] width 967 height 24
click at [949, 341] on icon at bounding box center [955, 347] width 13 height 13
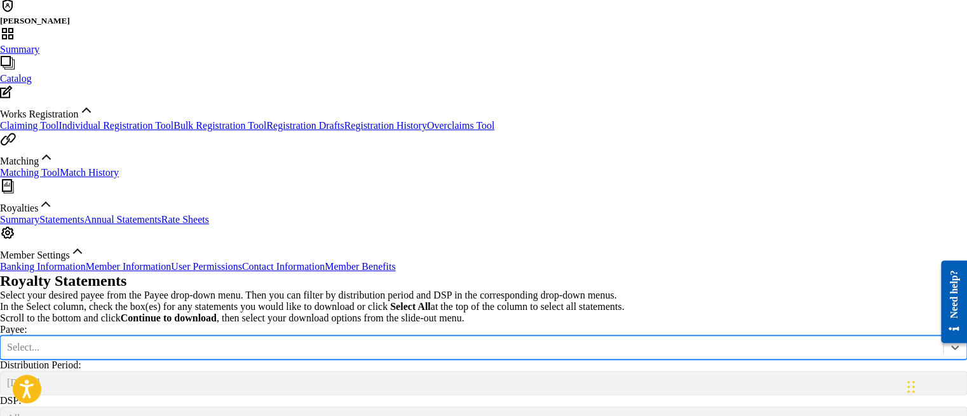
click at [310, 342] on div "Select..." at bounding box center [472, 347] width 930 height 11
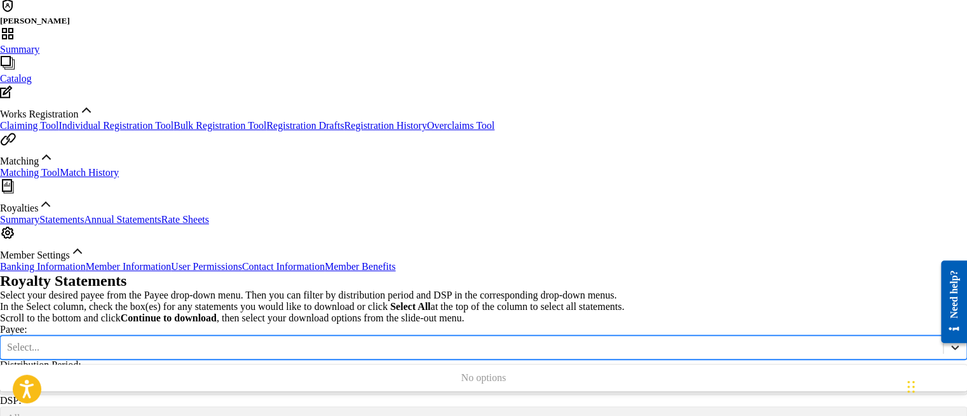
click at [949, 341] on icon at bounding box center [955, 347] width 13 height 13
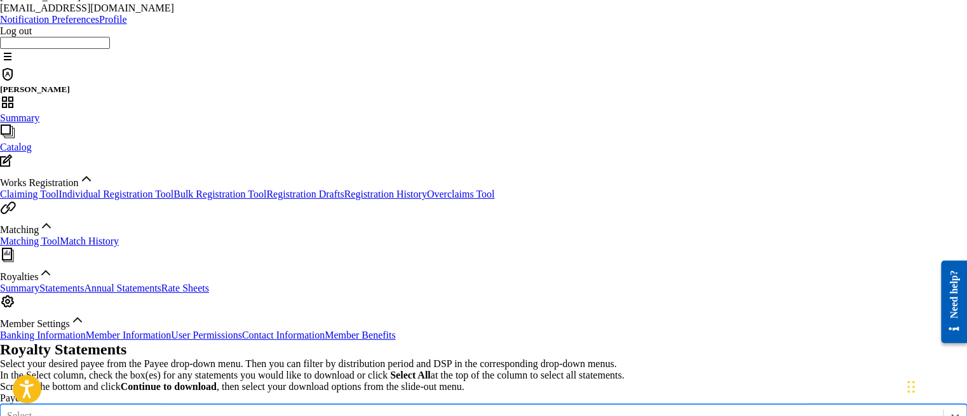
scroll to position [127, 0]
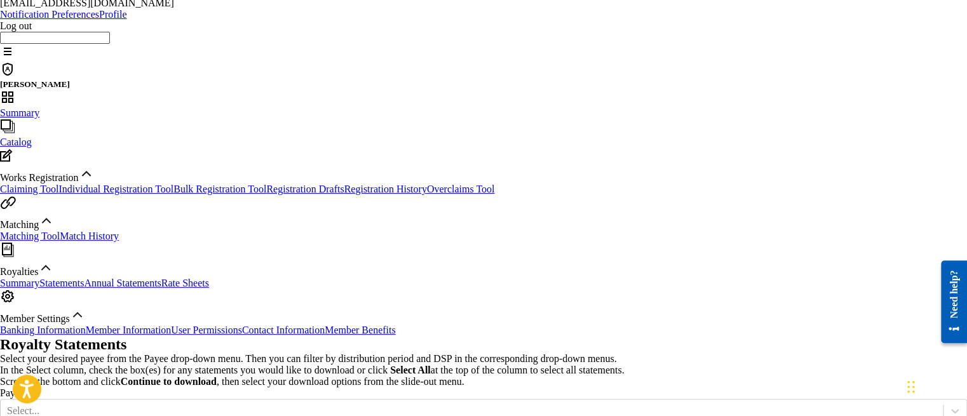
drag, startPoint x: 428, startPoint y: 226, endPoint x: 405, endPoint y: 226, distance: 22.3
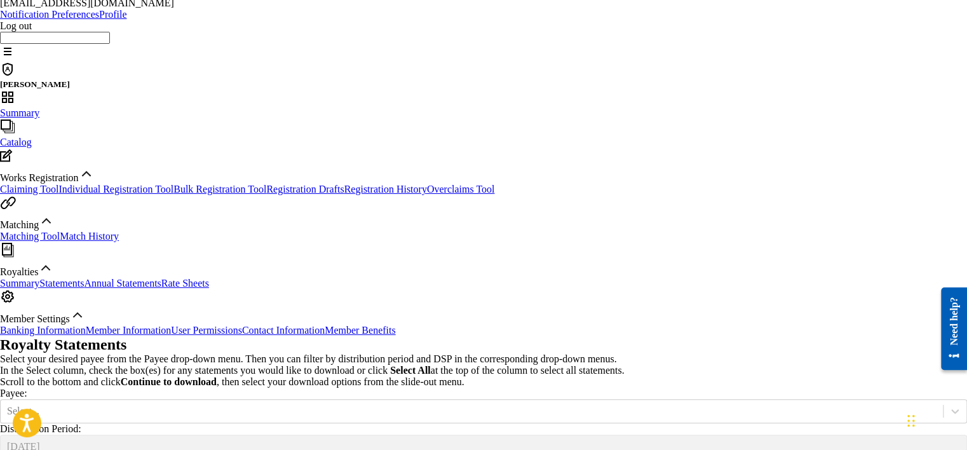
click at [266, 184] on link "Registration Drafts" at bounding box center [305, 189] width 78 height 11
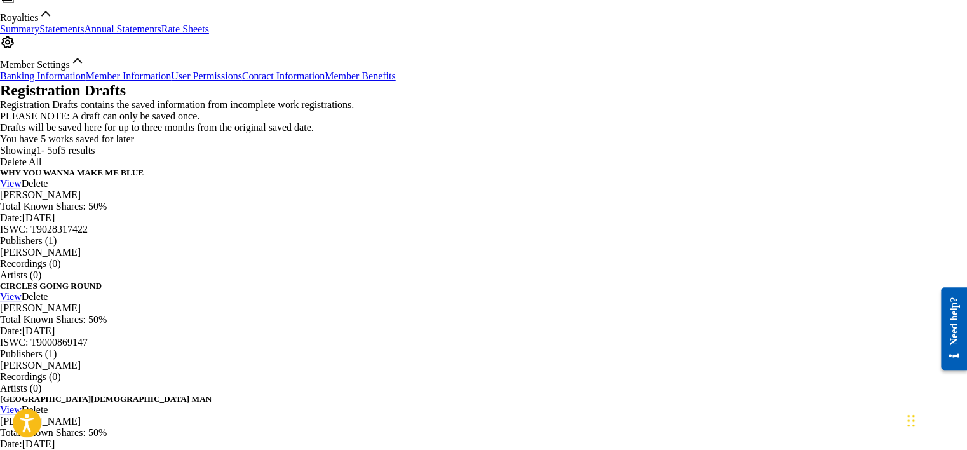
scroll to position [64, 0]
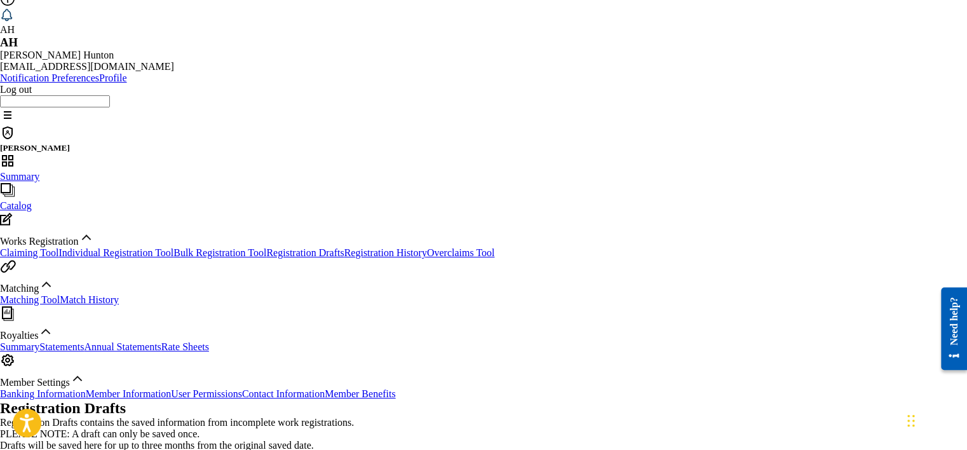
click at [344, 247] on link "Registration History" at bounding box center [385, 252] width 83 height 11
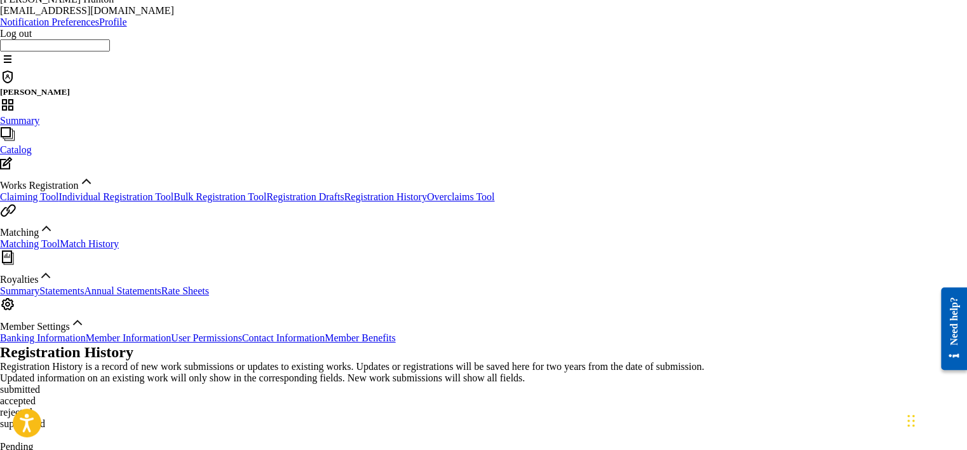
scroll to position [191, 0]
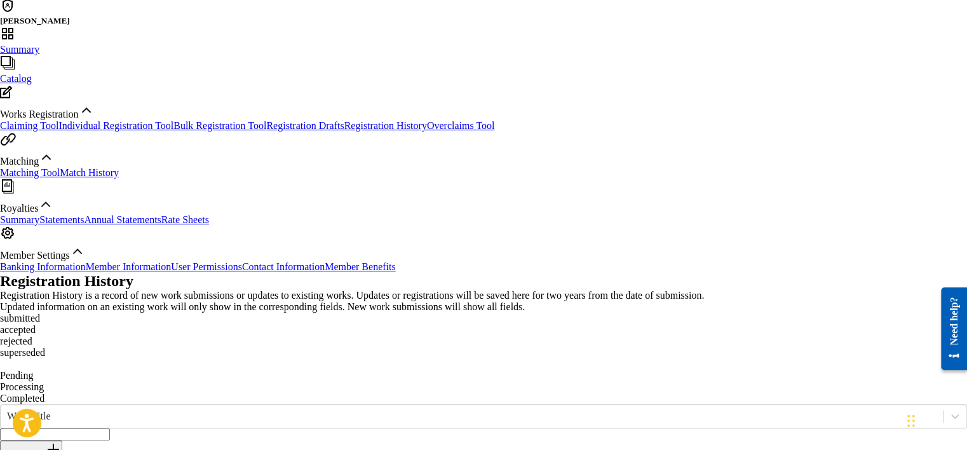
click at [240, 370] on p "Pending" at bounding box center [483, 375] width 967 height 11
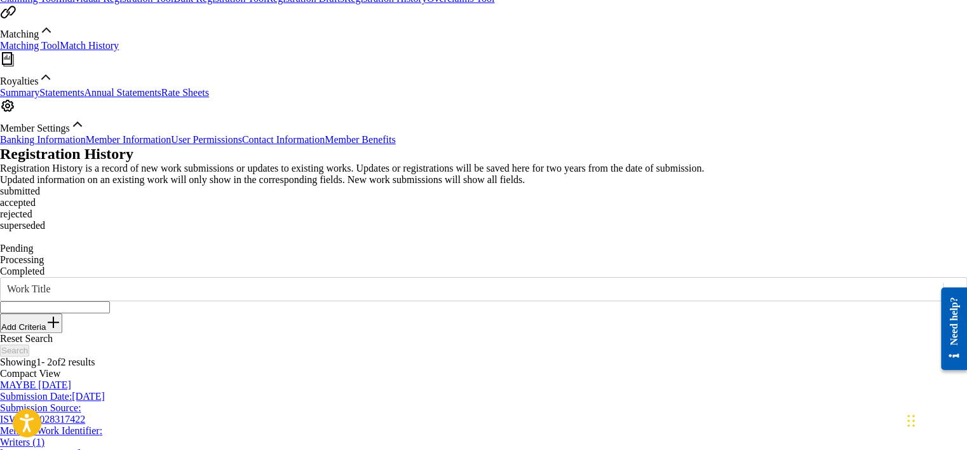
scroll to position [127, 0]
